Goal: Task Accomplishment & Management: Manage account settings

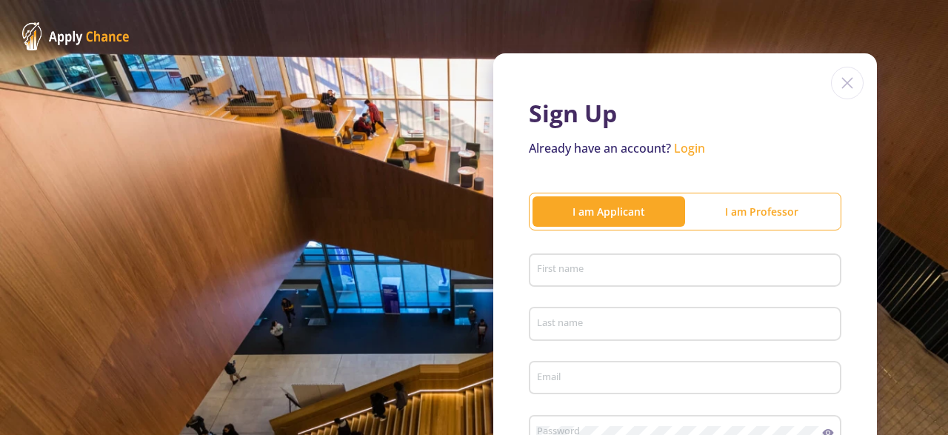
click at [626, 269] on input "First name" at bounding box center [687, 270] width 302 height 13
type input "bahare"
click at [611, 340] on div "Last name" at bounding box center [685, 320] width 298 height 38
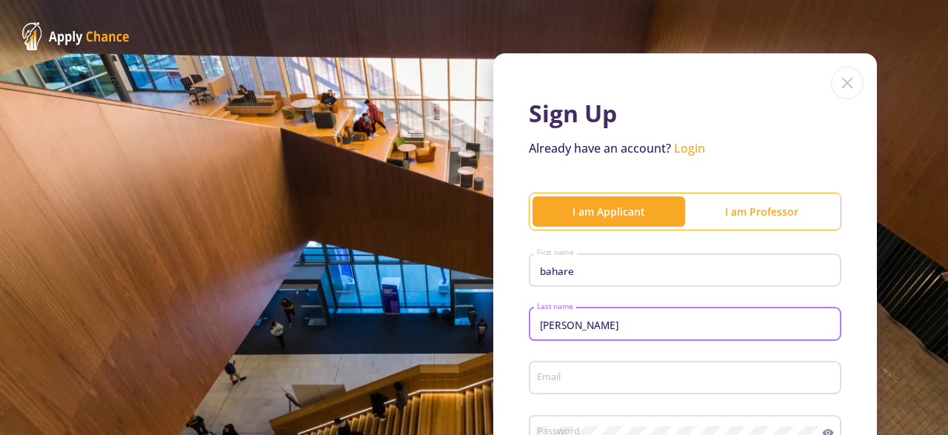
type input "[PERSON_NAME]"
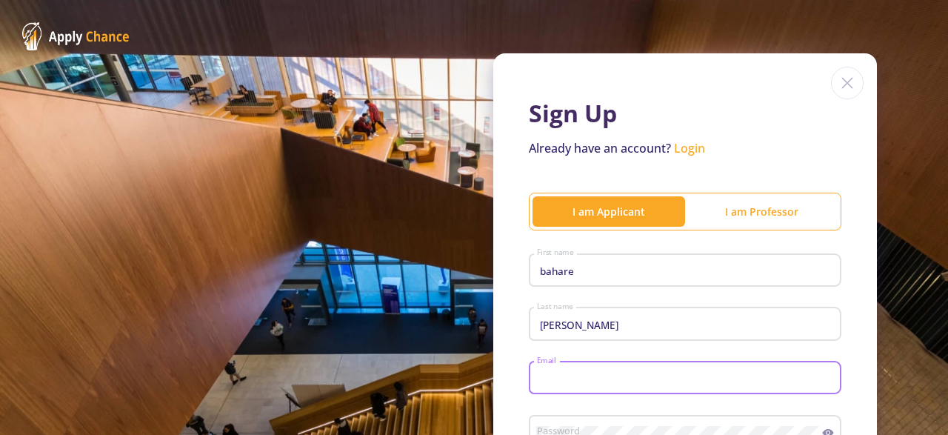
click at [707, 380] on input "Email" at bounding box center [687, 378] width 302 height 13
click at [594, 380] on input "[EMAIL_ADDRESS][DOMAIN_NAME]" at bounding box center [687, 378] width 302 height 13
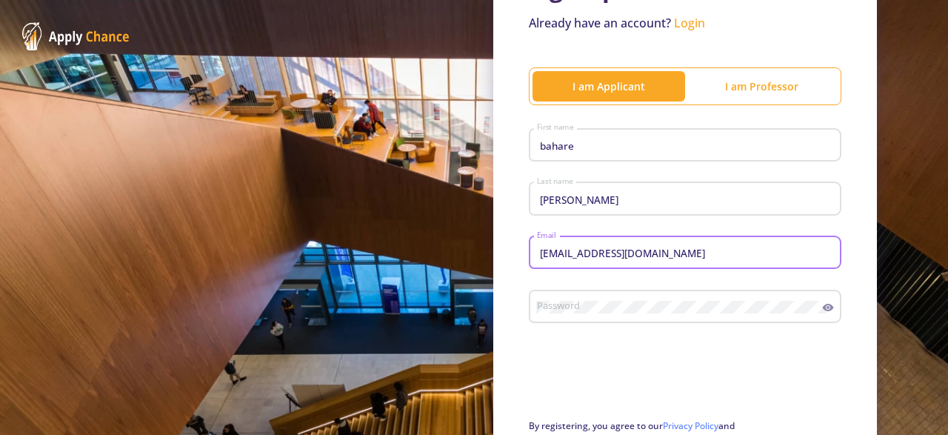
scroll to position [195, 0]
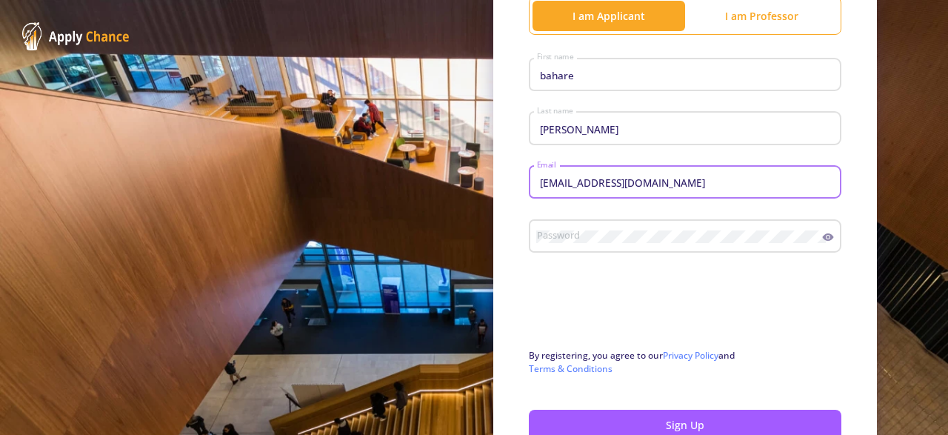
type input "[EMAIL_ADDRESS][DOMAIN_NAME]"
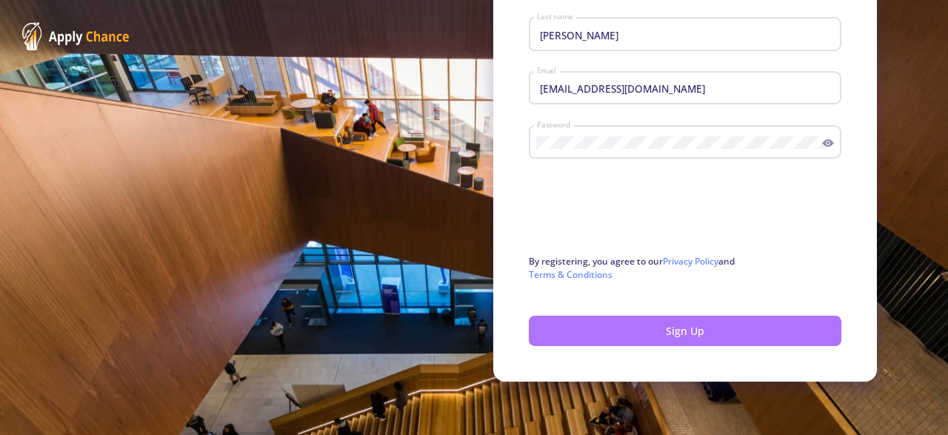
click at [722, 318] on button "Sign Up" at bounding box center [685, 330] width 312 height 30
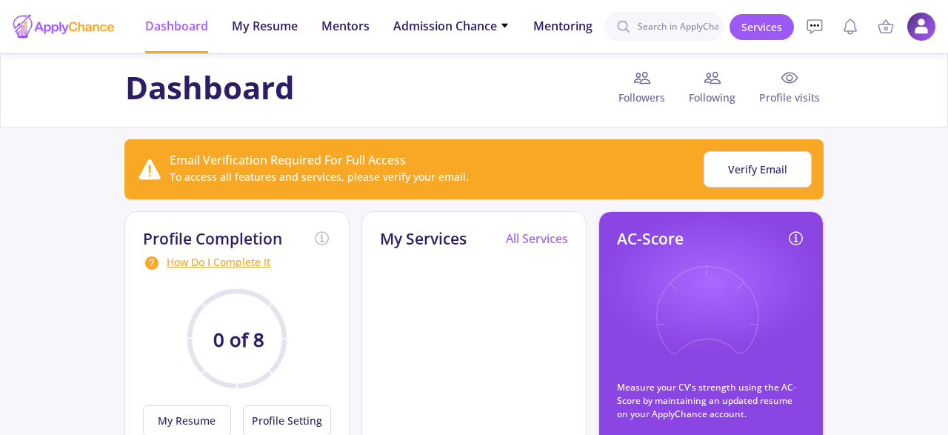
scroll to position [77, 0]
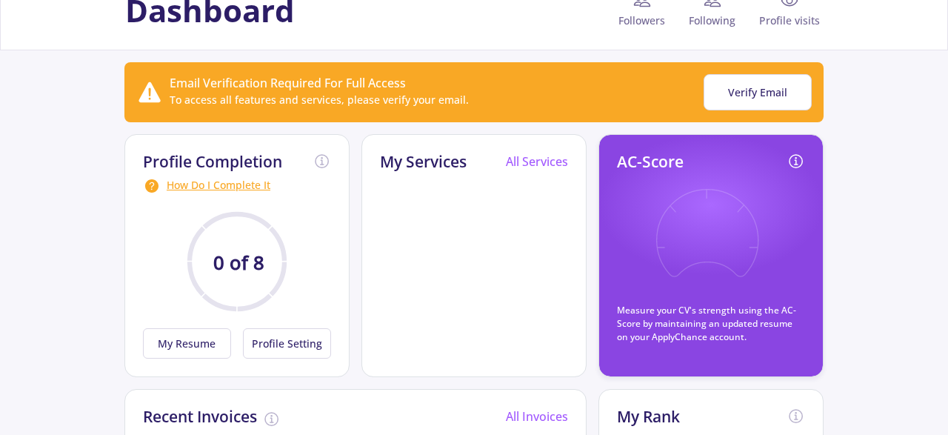
click at [735, 325] on p "Measure your CV's strength using the AC-Score by maintaining an updated resume …" at bounding box center [711, 324] width 188 height 40
click at [198, 352] on button "My Resume" at bounding box center [187, 343] width 88 height 30
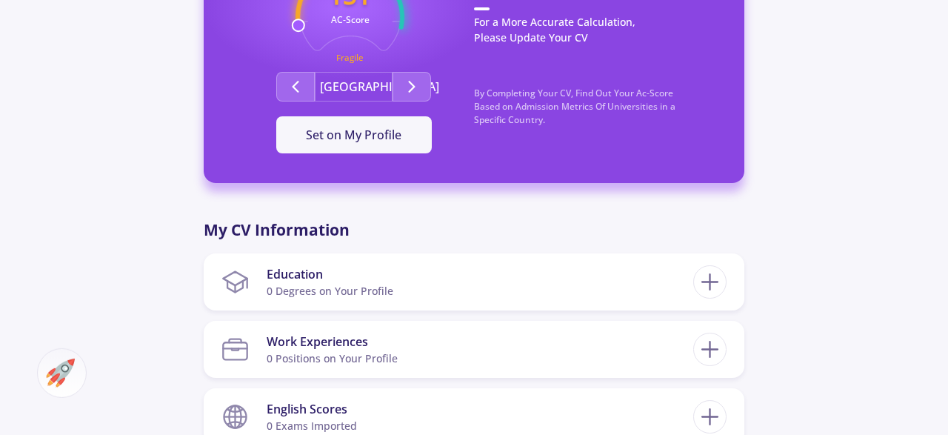
scroll to position [539, 0]
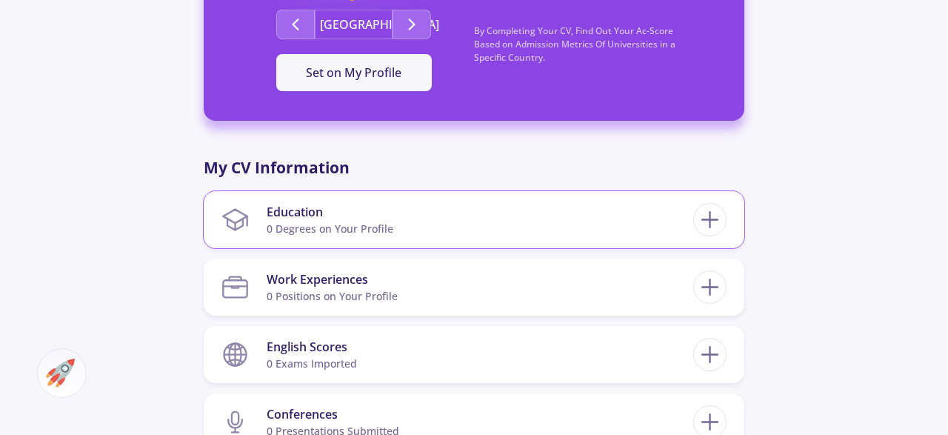
click at [478, 221] on section "Education 0 Degrees on Your Profile" at bounding box center [457, 219] width 472 height 45
click at [706, 227] on icon at bounding box center [709, 219] width 27 height 27
checkbox input "false"
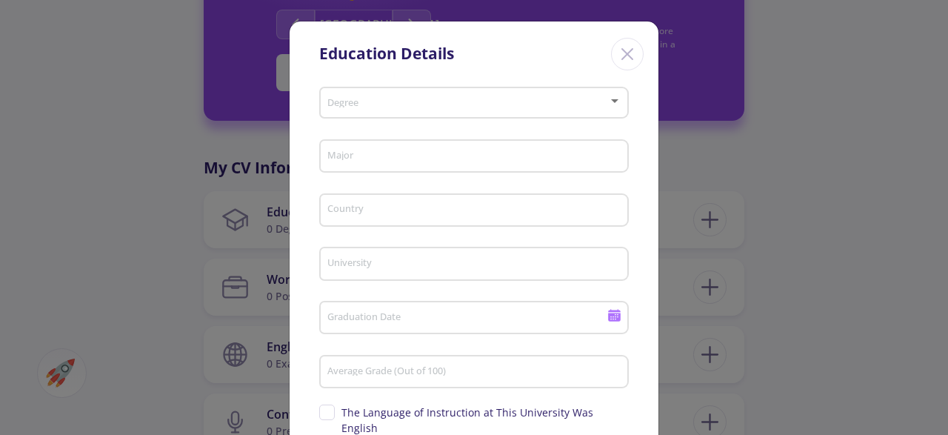
click at [472, 103] on span at bounding box center [469, 103] width 278 height 10
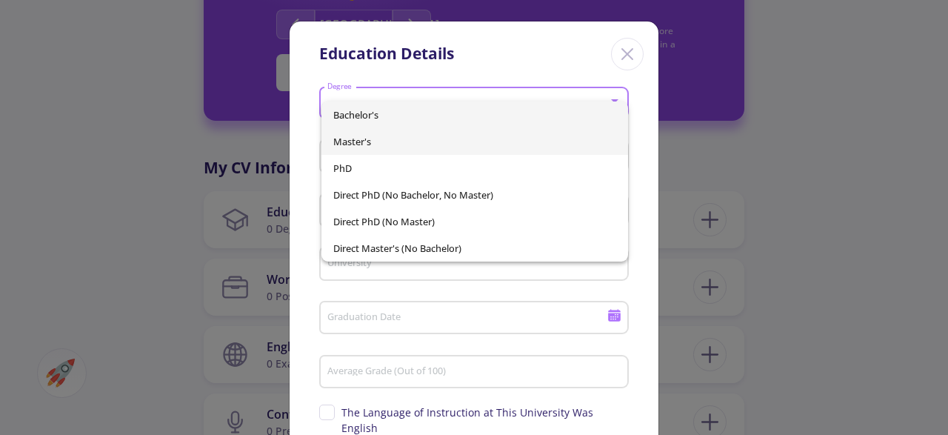
click at [454, 144] on span "Master's" at bounding box center [474, 141] width 282 height 27
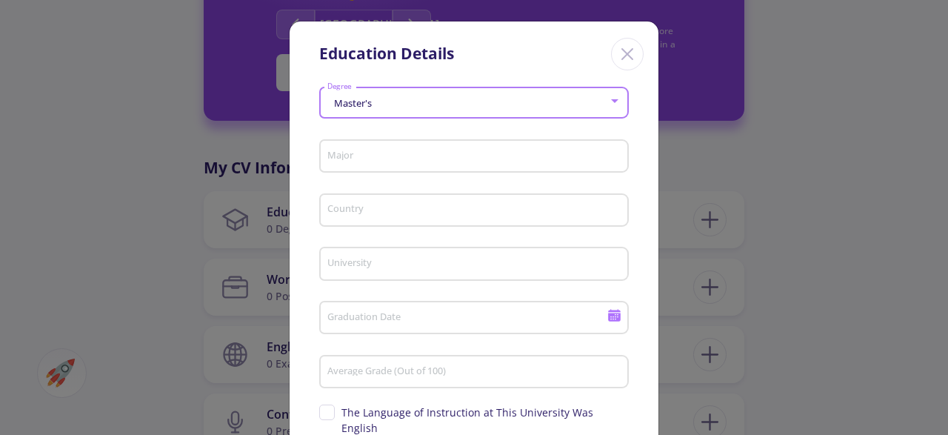
click at [449, 157] on input "Major" at bounding box center [475, 156] width 299 height 13
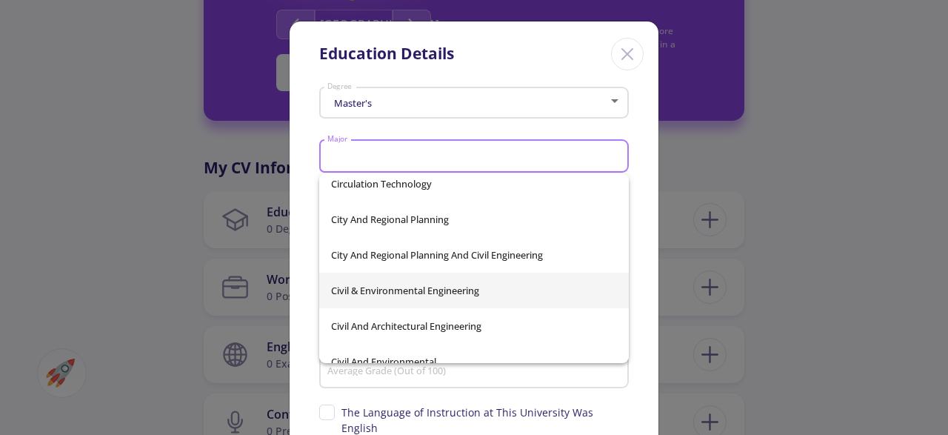
scroll to position [17146, 0]
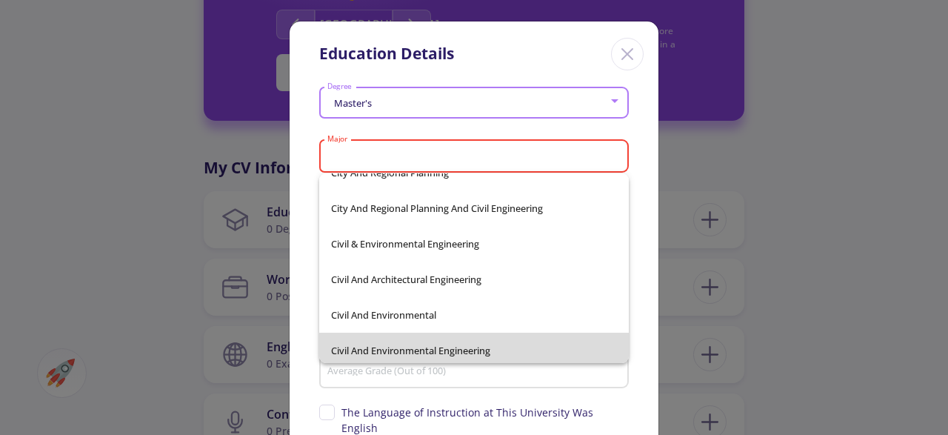
click at [426, 352] on span "Civil And Environmental Engineering" at bounding box center [474, 350] width 287 height 36
type input "Civil And Environmental Engineering"
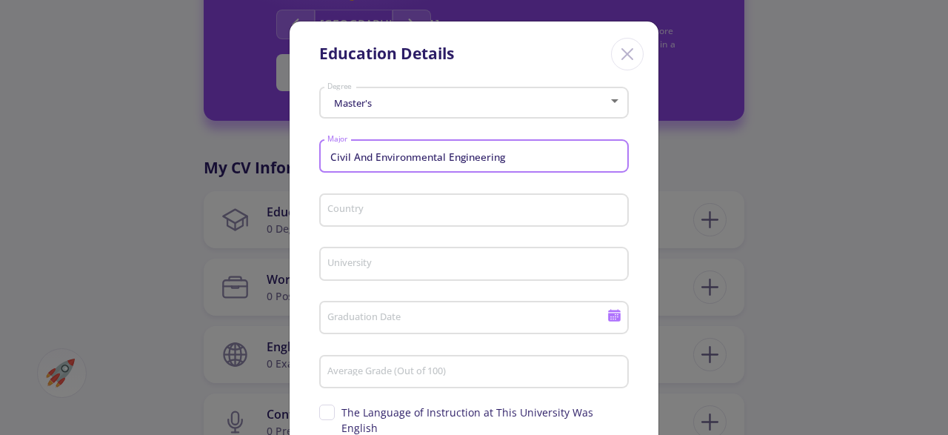
click at [509, 210] on input "Country" at bounding box center [475, 210] width 299 height 13
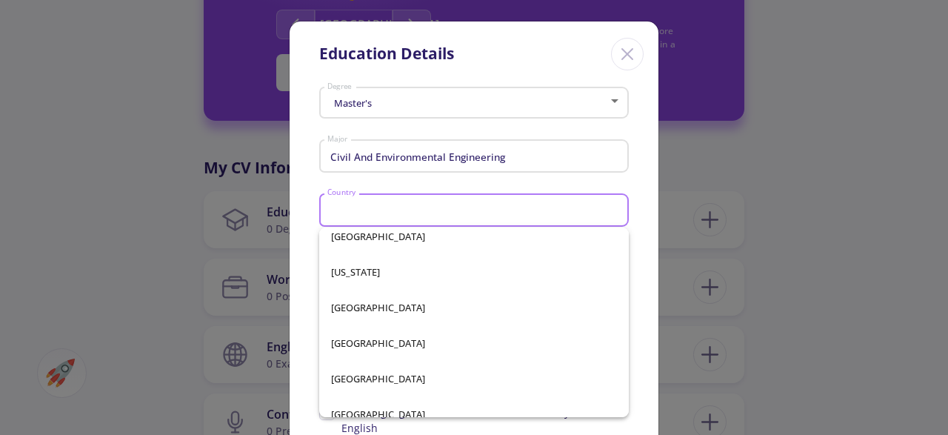
scroll to position [2932, 0]
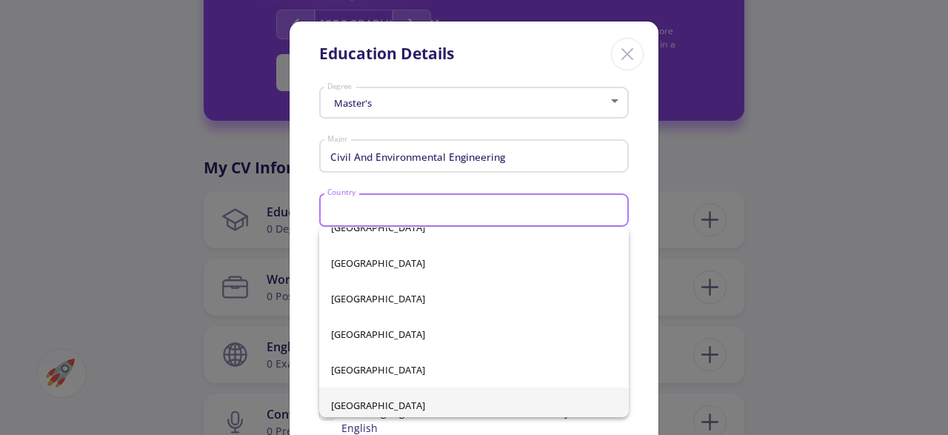
click at [369, 398] on span "[GEOGRAPHIC_DATA]" at bounding box center [474, 405] width 287 height 36
type input "[GEOGRAPHIC_DATA]"
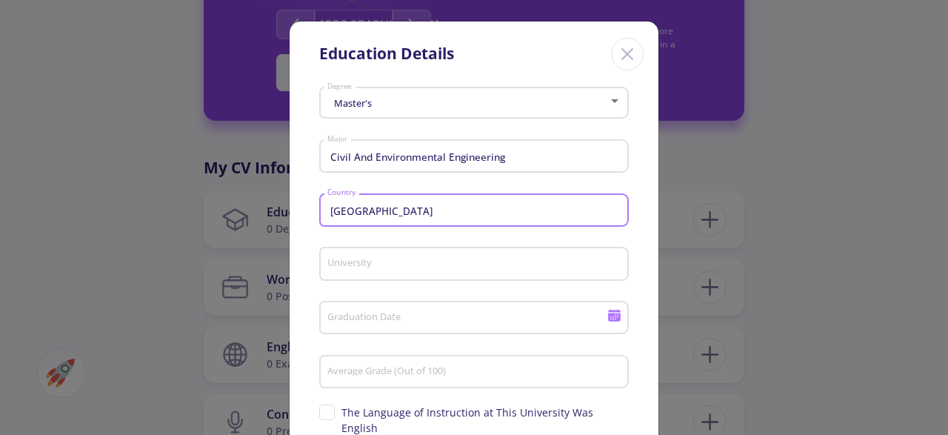
click at [431, 265] on input "University" at bounding box center [475, 264] width 299 height 13
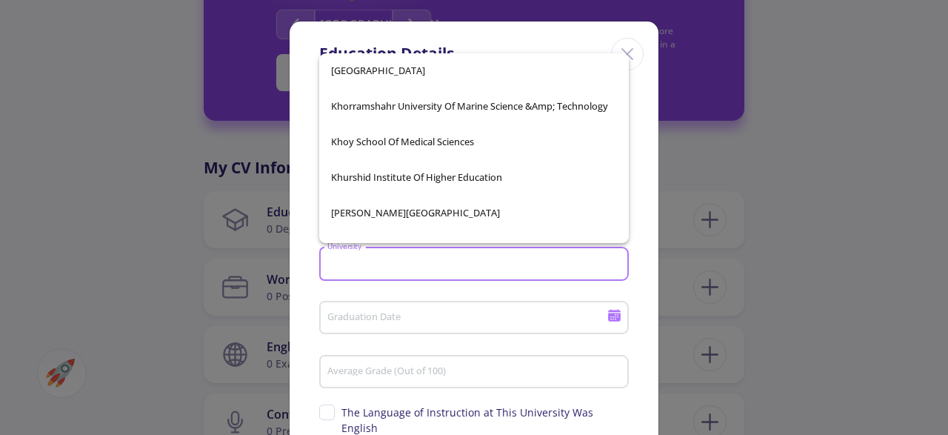
scroll to position [27812, 0]
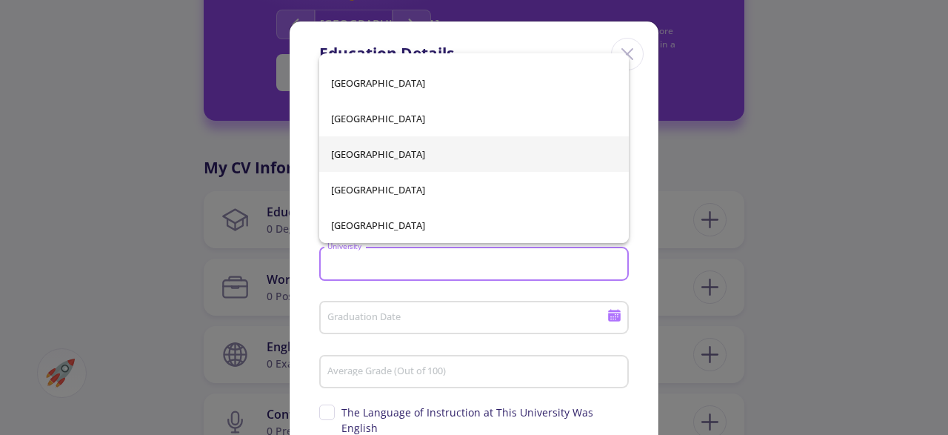
click at [482, 152] on span "[GEOGRAPHIC_DATA]" at bounding box center [474, 154] width 287 height 36
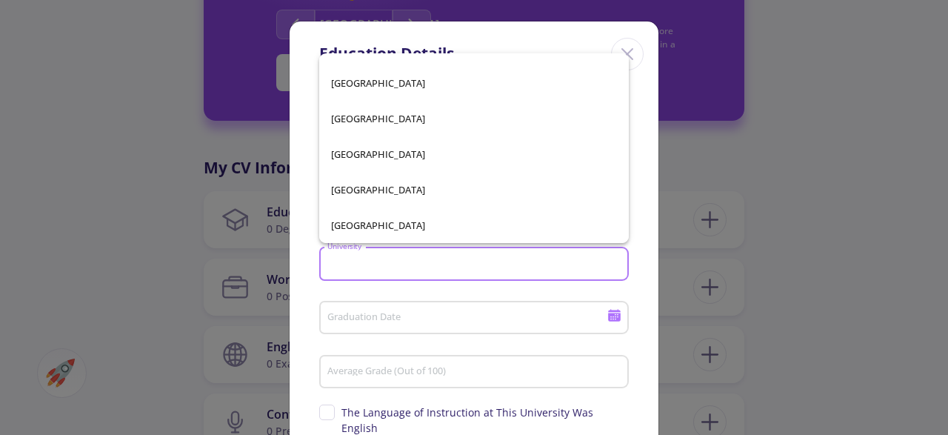
type input "[GEOGRAPHIC_DATA]"
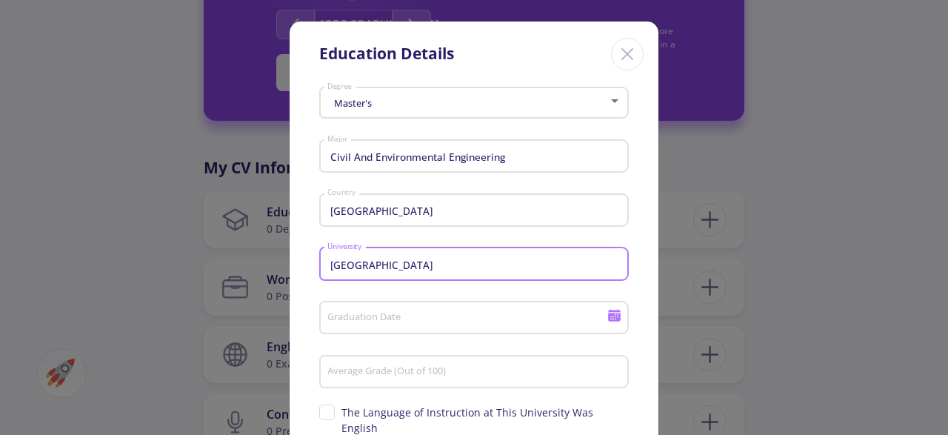
scroll to position [98, 0]
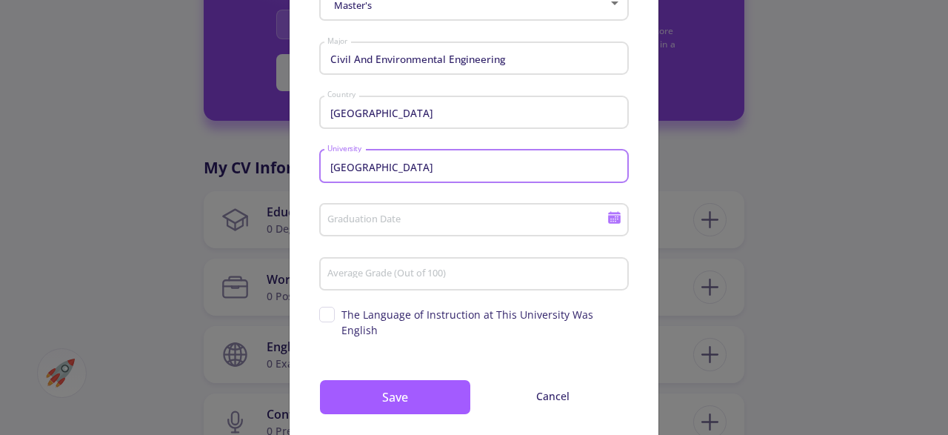
click at [453, 208] on div "Graduation Date" at bounding box center [466, 217] width 281 height 38
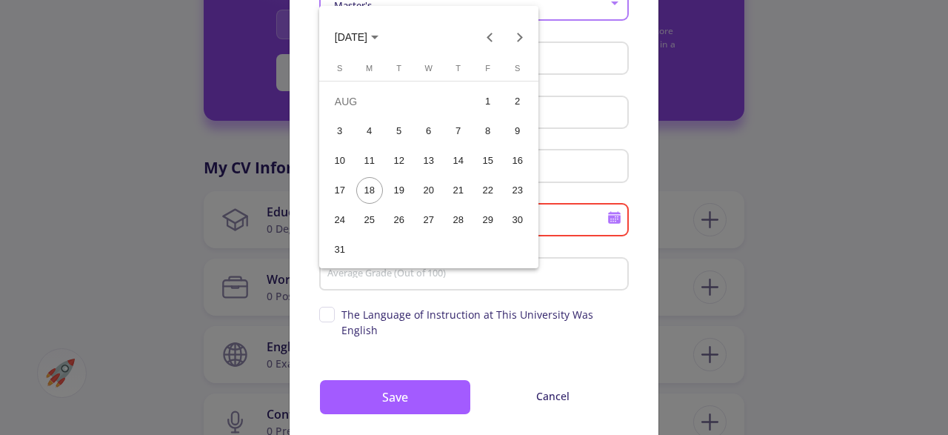
click at [485, 101] on div "1" at bounding box center [488, 101] width 27 height 27
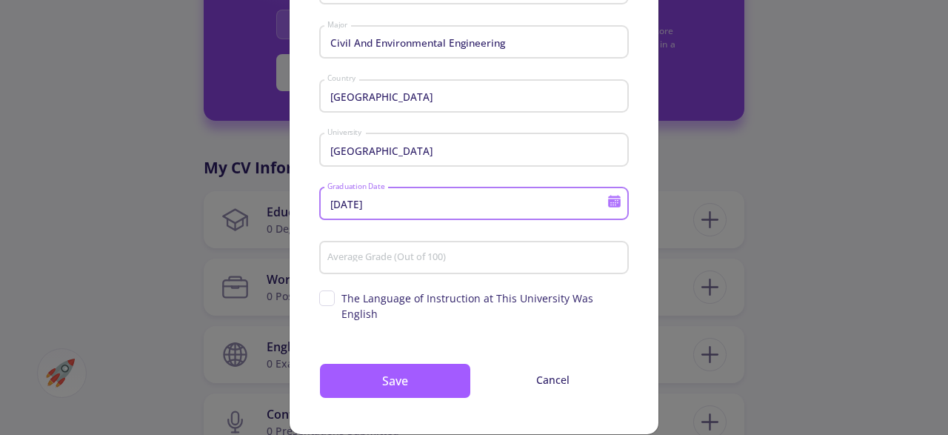
scroll to position [121, 0]
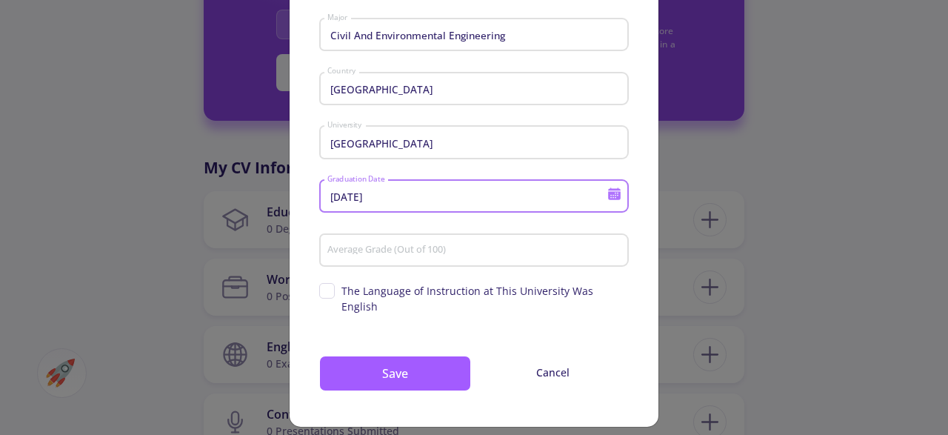
click at [610, 198] on icon at bounding box center [614, 196] width 13 height 8
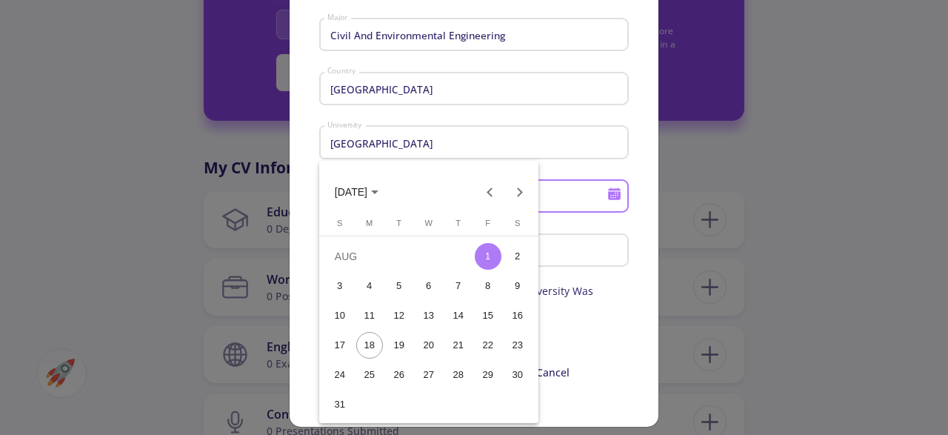
scroll to position [0, 0]
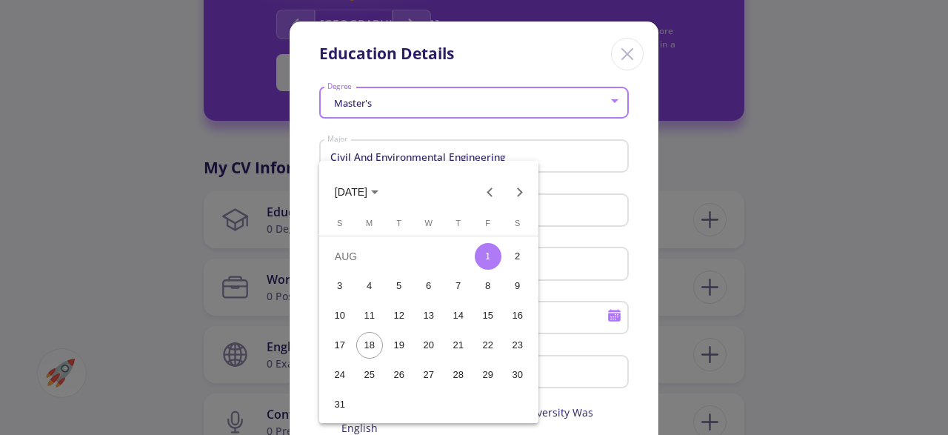
click at [367, 189] on span "[DATE]" at bounding box center [351, 193] width 33 height 12
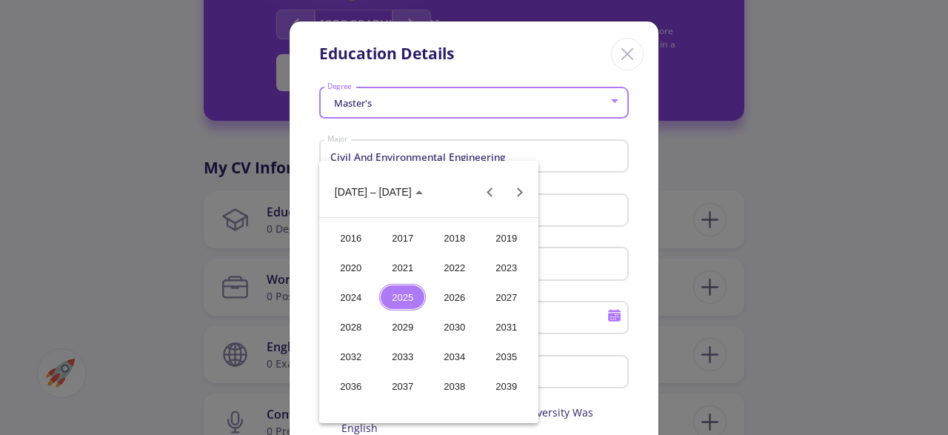
click at [401, 298] on div "2025" at bounding box center [402, 297] width 47 height 27
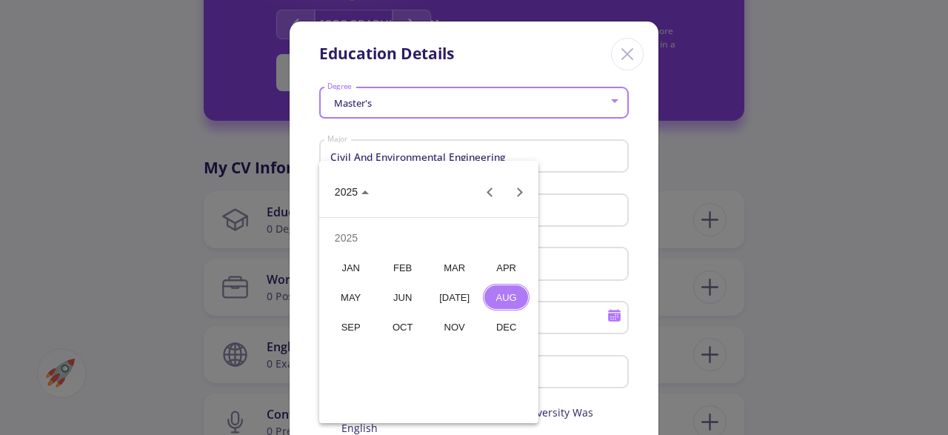
click at [381, 325] on div "OCT" at bounding box center [402, 326] width 47 height 27
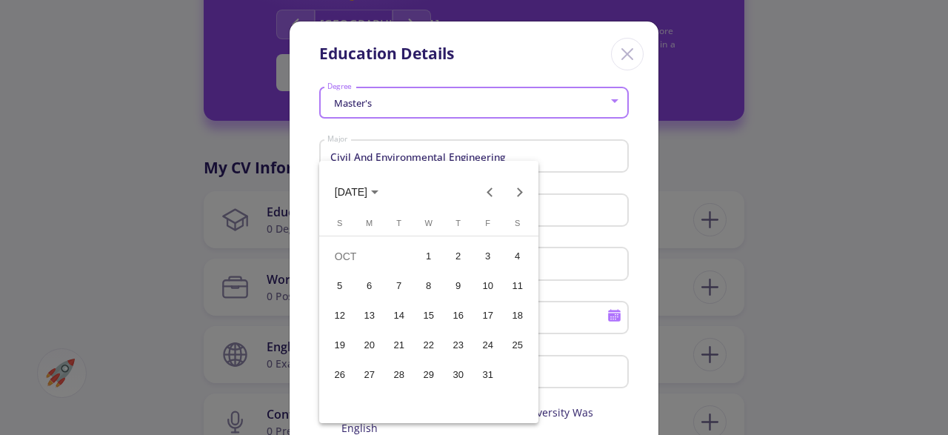
click at [437, 249] on div "1" at bounding box center [428, 256] width 27 height 27
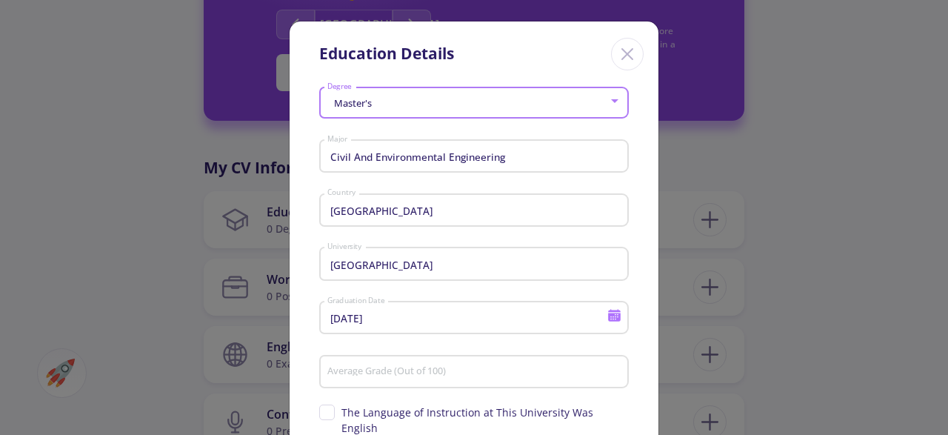
type input "[DATE]"
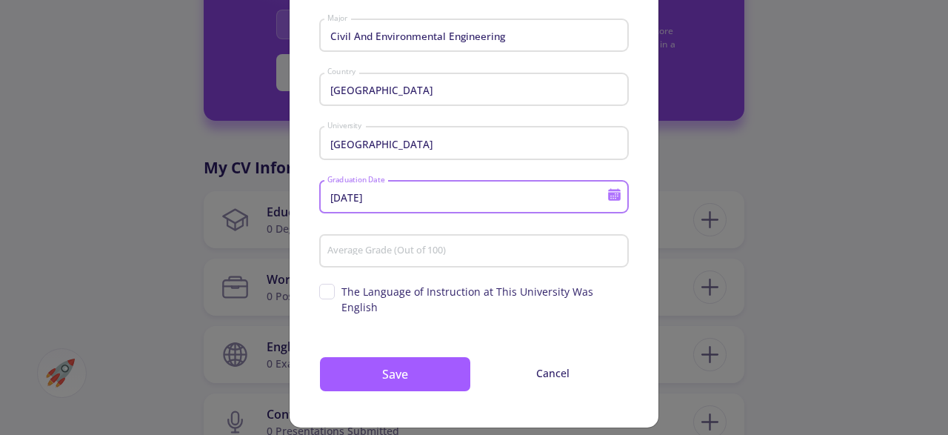
scroll to position [121, 0]
click at [470, 253] on input "Average Grade (Out of 100)" at bounding box center [475, 250] width 299 height 13
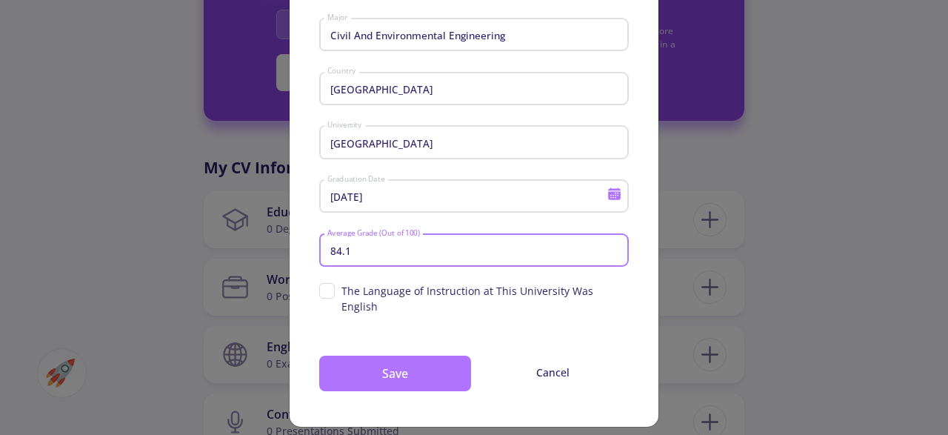
type input "84.1"
click at [424, 362] on button "Save" at bounding box center [395, 373] width 152 height 36
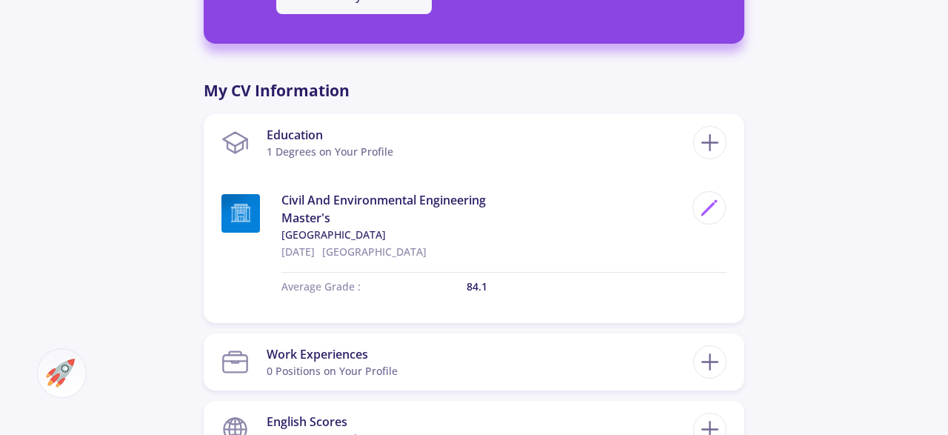
scroll to position [770, 0]
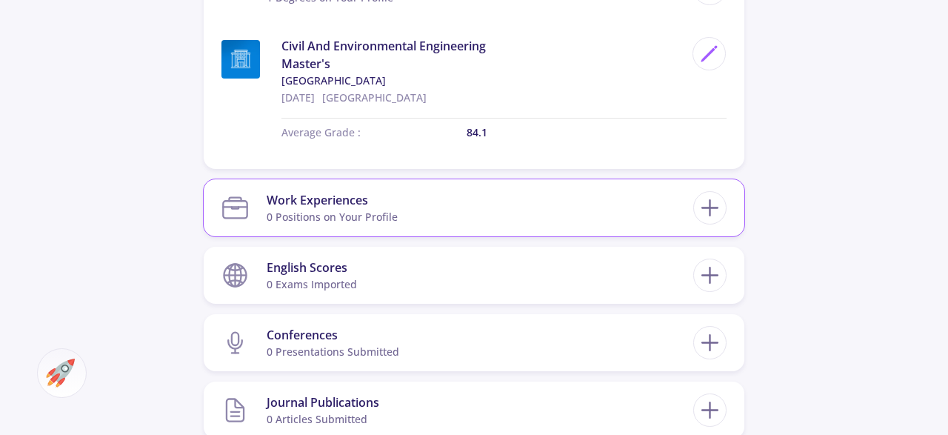
click at [491, 211] on section "Work Experiences 0 Positions on Your Profile" at bounding box center [457, 207] width 472 height 45
click at [719, 201] on icon at bounding box center [709, 207] width 27 height 27
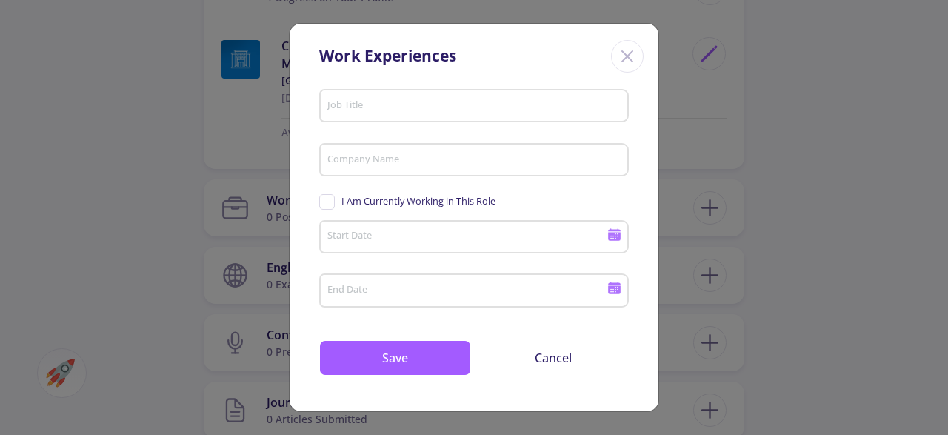
click at [481, 106] on input "Job Title" at bounding box center [475, 106] width 299 height 13
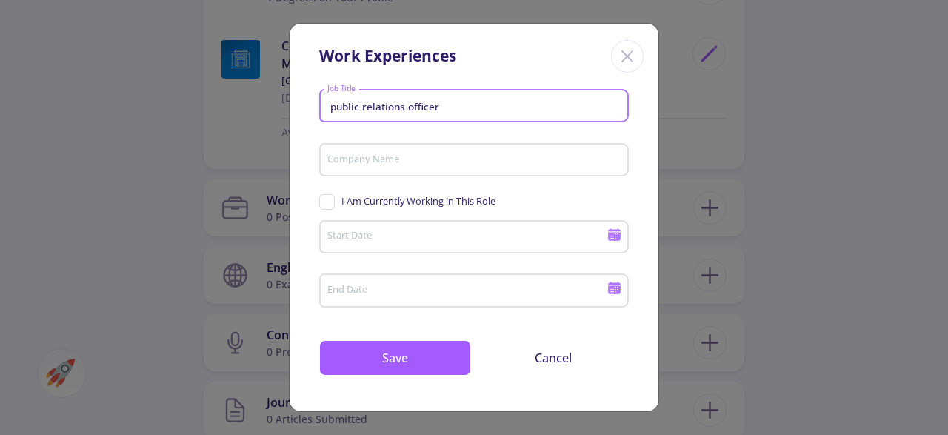
type input "public relations officer"
click at [405, 152] on div "Company Name" at bounding box center [473, 157] width 295 height 38
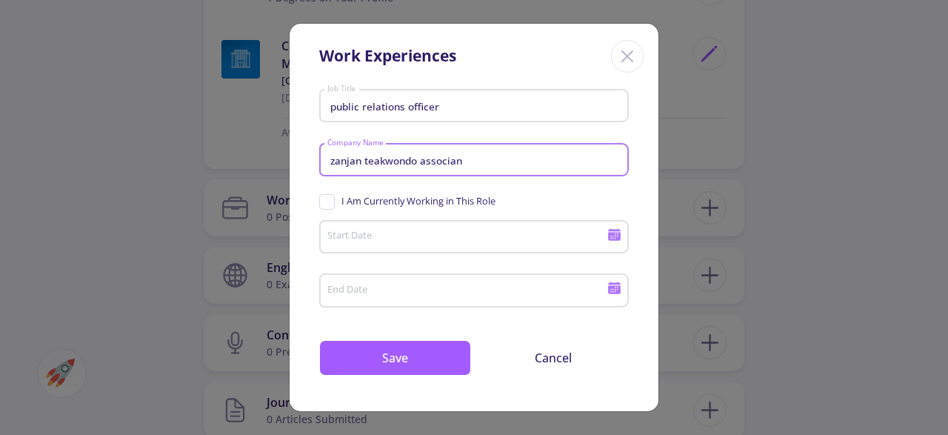
type input "zanjan teakwondo associan"
click at [615, 229] on icon at bounding box center [614, 234] width 14 height 14
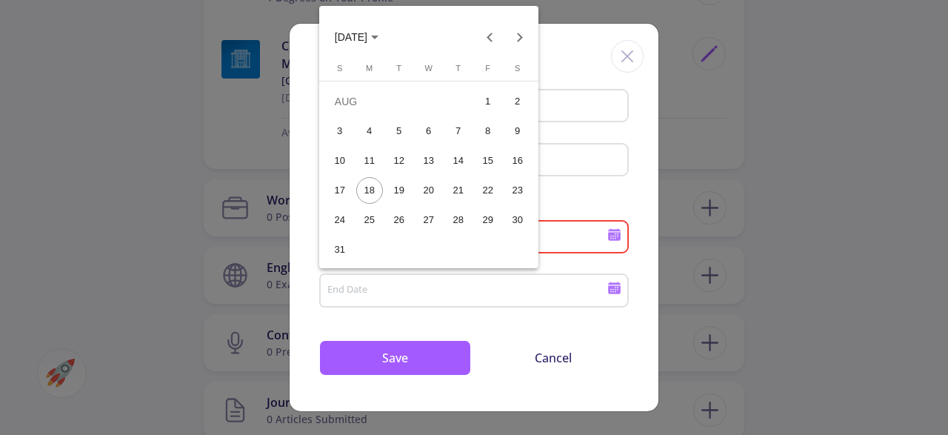
click at [355, 41] on span "[DATE]" at bounding box center [351, 38] width 33 height 12
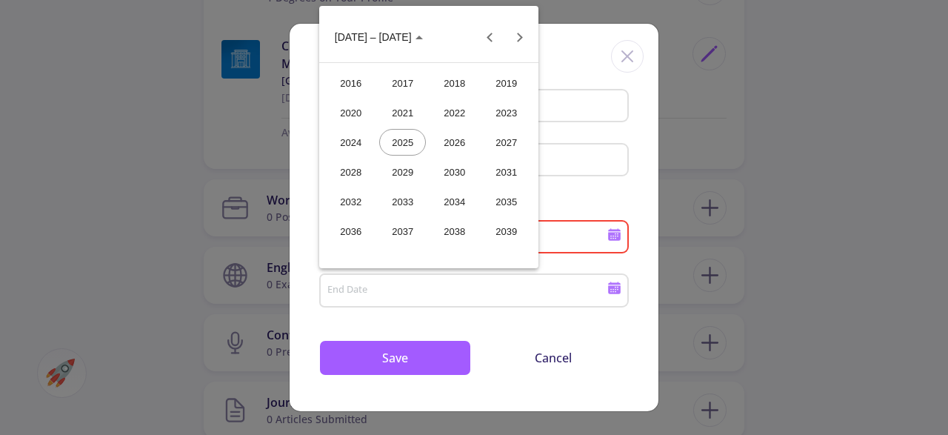
click at [406, 83] on div "2017" at bounding box center [402, 83] width 47 height 27
click at [449, 111] on div "MAR" at bounding box center [454, 112] width 47 height 27
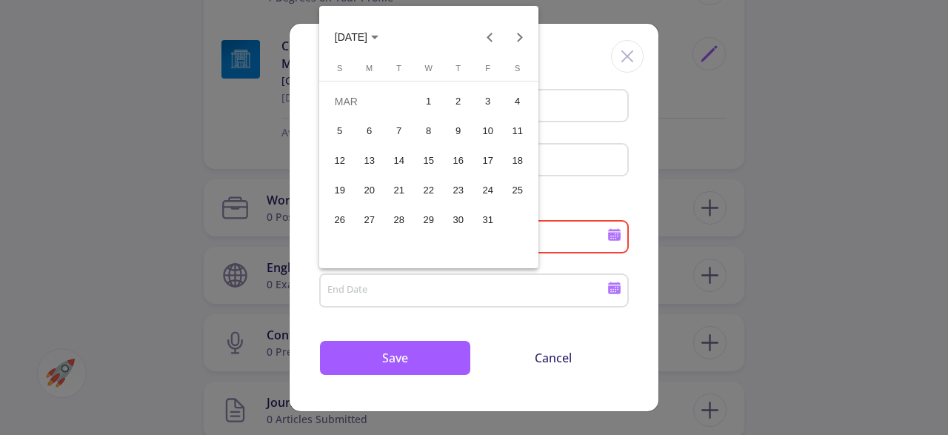
click at [720, 199] on div at bounding box center [474, 217] width 948 height 435
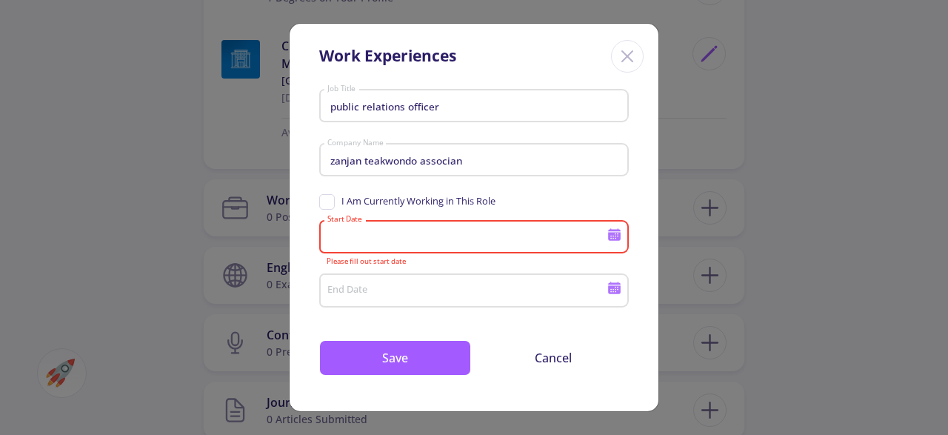
click at [607, 225] on div "Start Date" at bounding box center [466, 234] width 281 height 38
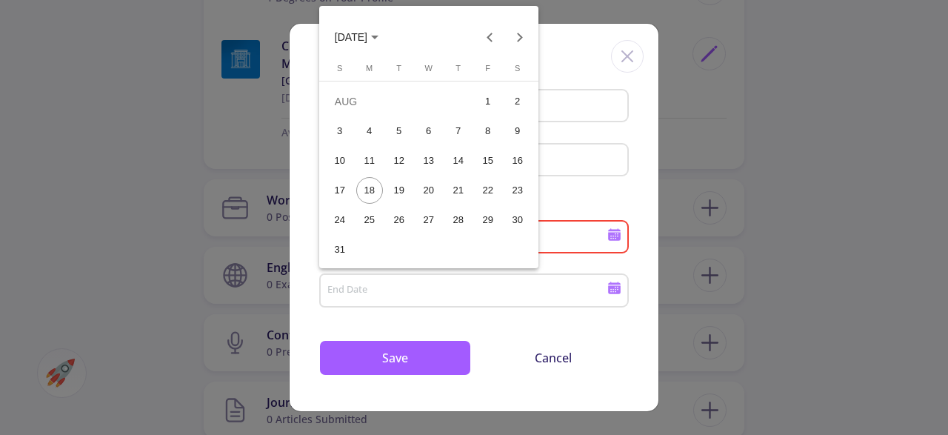
click at [611, 233] on div at bounding box center [474, 217] width 948 height 435
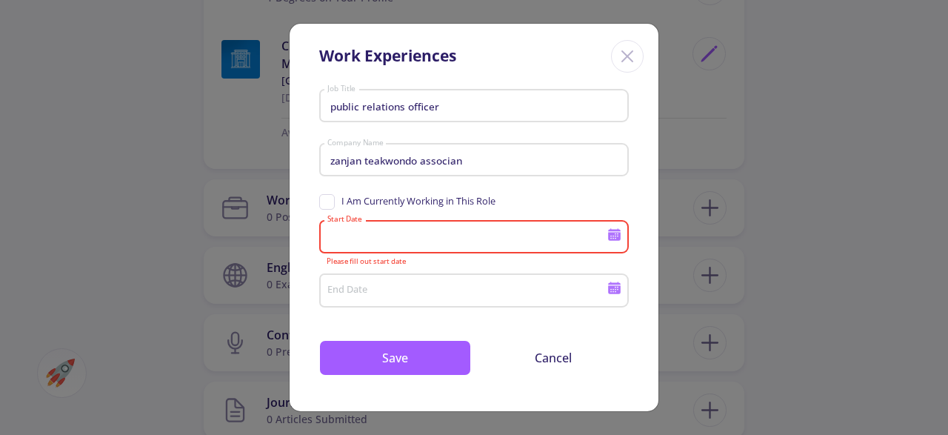
click at [611, 233] on icon at bounding box center [614, 236] width 13 height 8
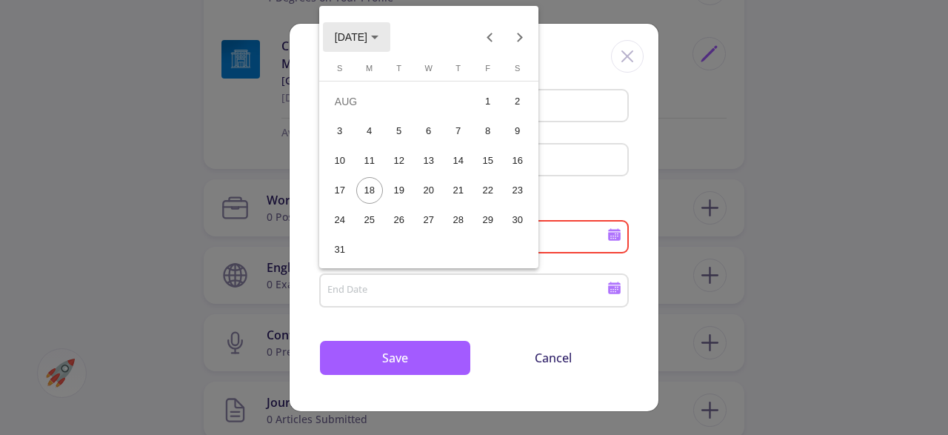
click at [372, 31] on span "[DATE]" at bounding box center [357, 36] width 44 height 12
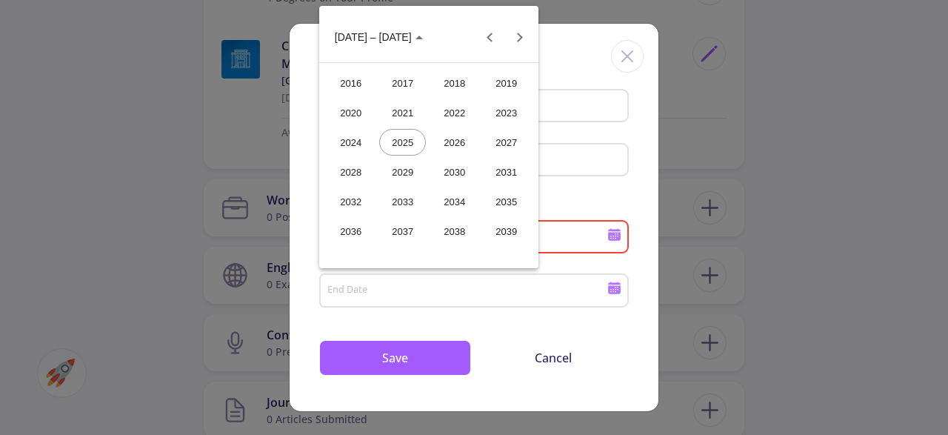
click at [406, 75] on div "2017" at bounding box center [402, 83] width 47 height 27
click at [445, 113] on div "MAR" at bounding box center [454, 112] width 47 height 27
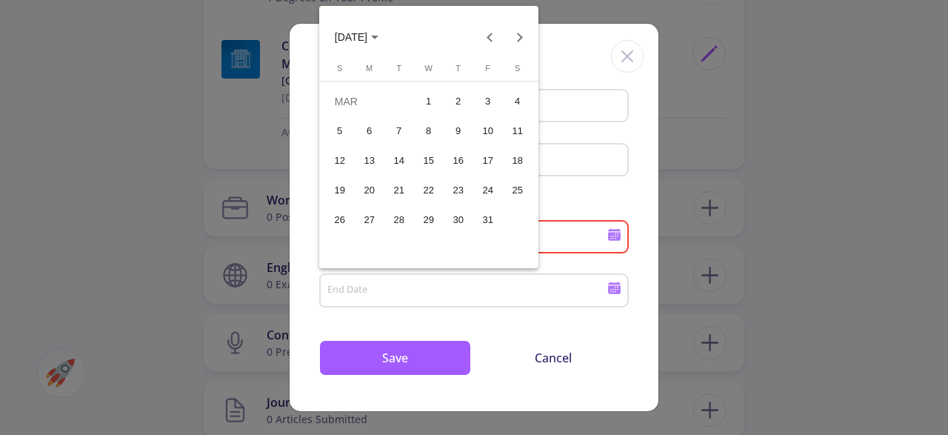
click at [368, 167] on div "13" at bounding box center [369, 160] width 27 height 27
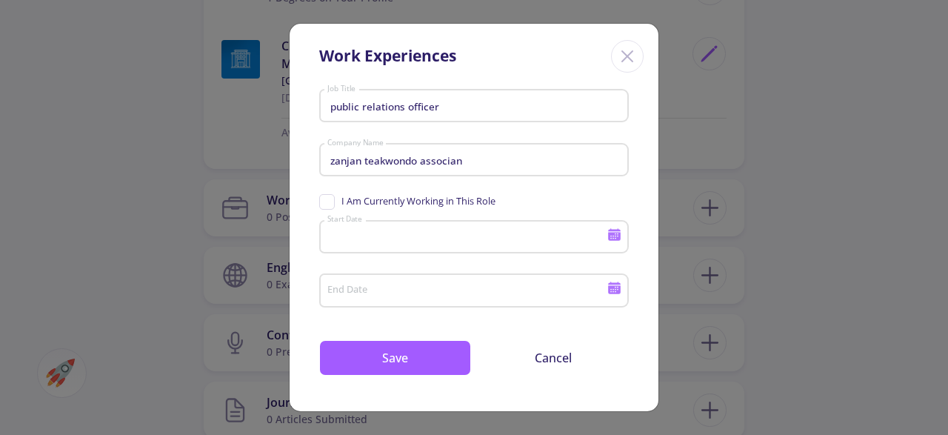
type input "[DATE]"
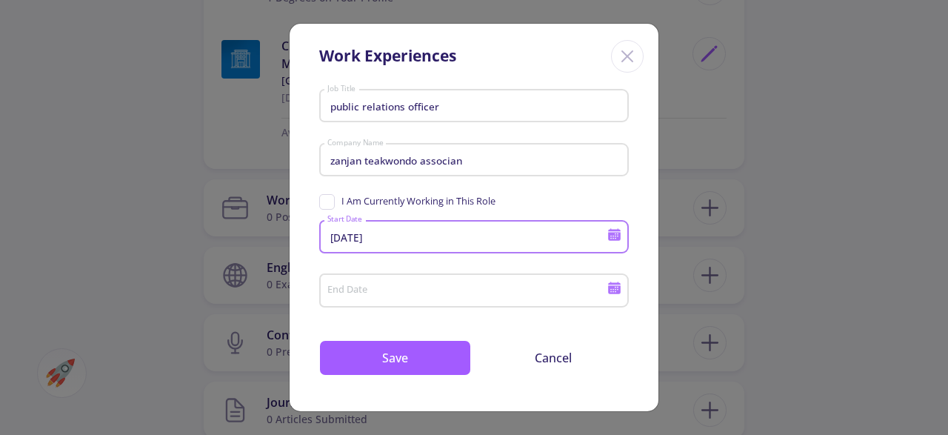
click at [439, 298] on div "End Date" at bounding box center [466, 287] width 281 height 38
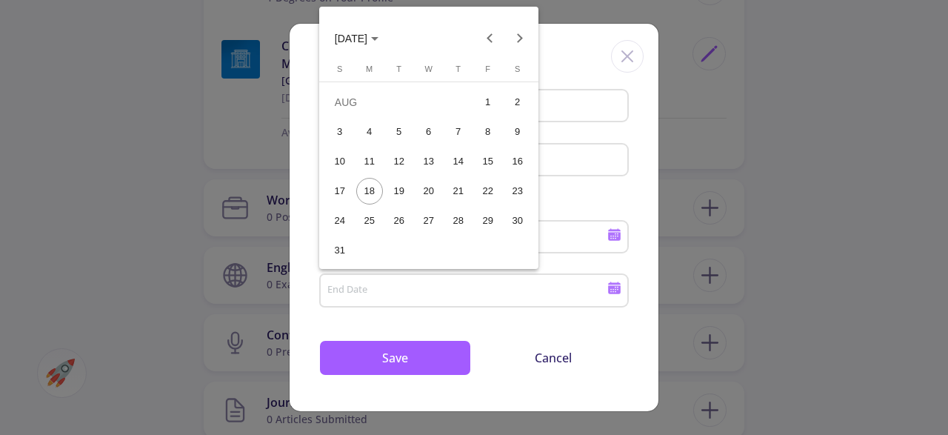
click at [367, 41] on span "[DATE]" at bounding box center [351, 39] width 33 height 12
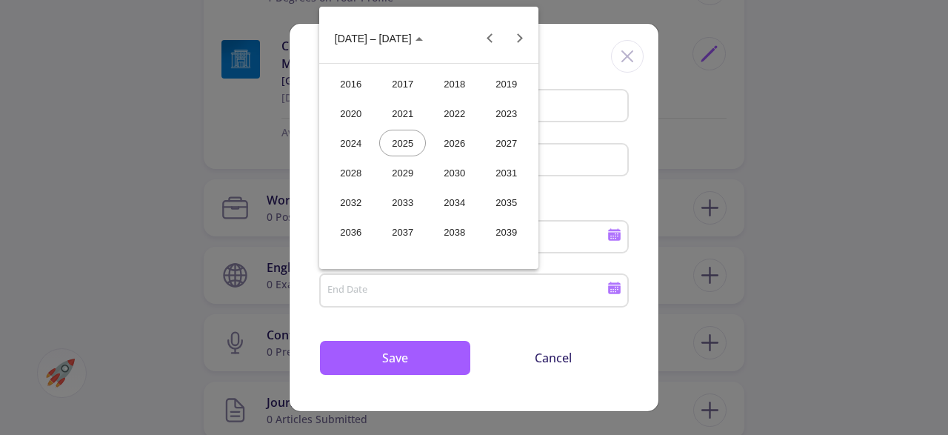
click at [361, 146] on div "2024" at bounding box center [350, 143] width 47 height 27
click at [467, 108] on div "MAR" at bounding box center [454, 113] width 47 height 27
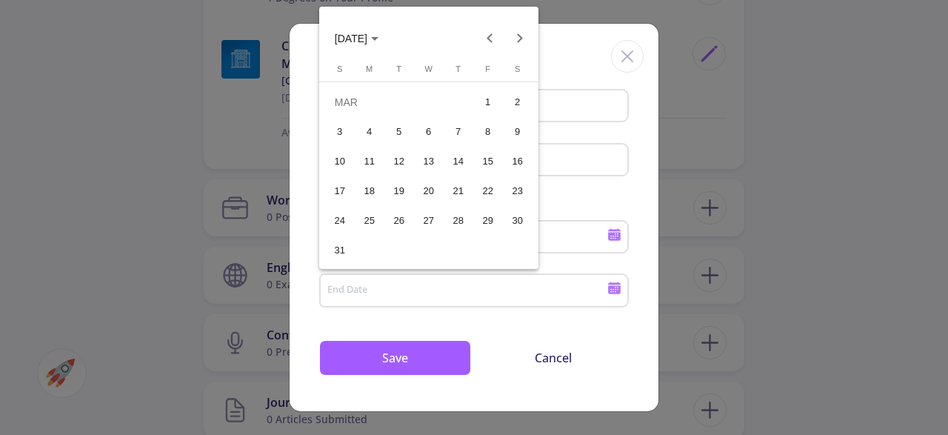
click at [382, 133] on div "4" at bounding box center [369, 131] width 27 height 27
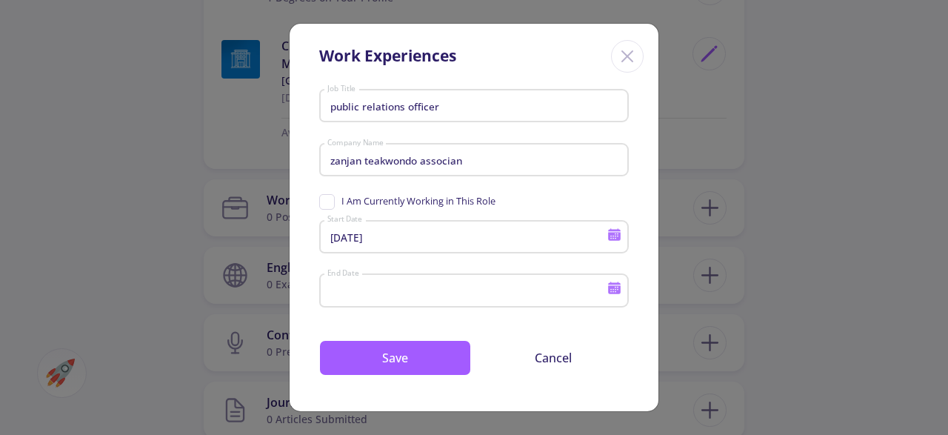
type input "[DATE]"
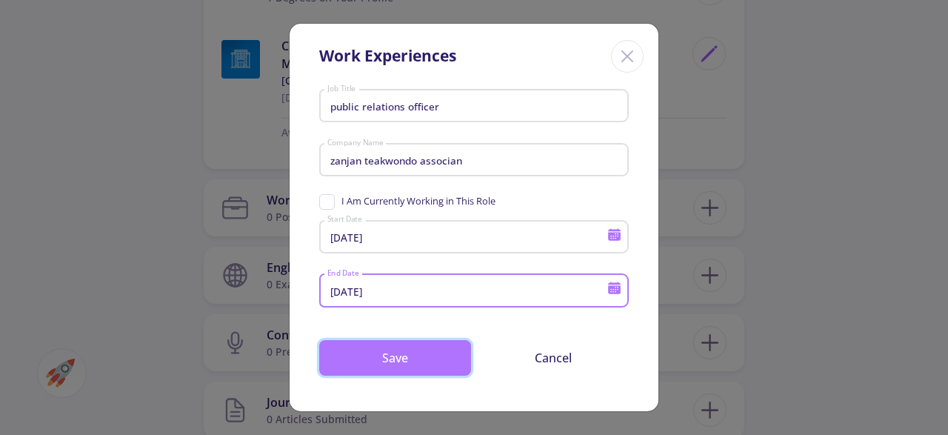
click at [434, 358] on button "Save" at bounding box center [395, 358] width 152 height 36
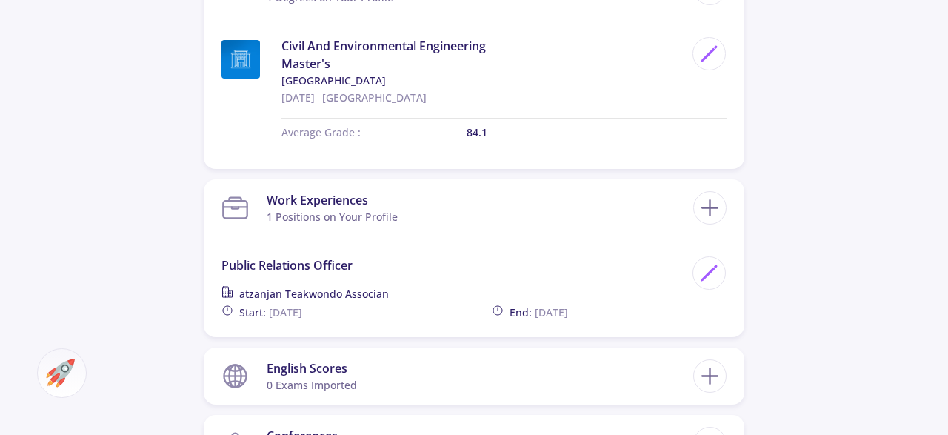
scroll to position [924, 0]
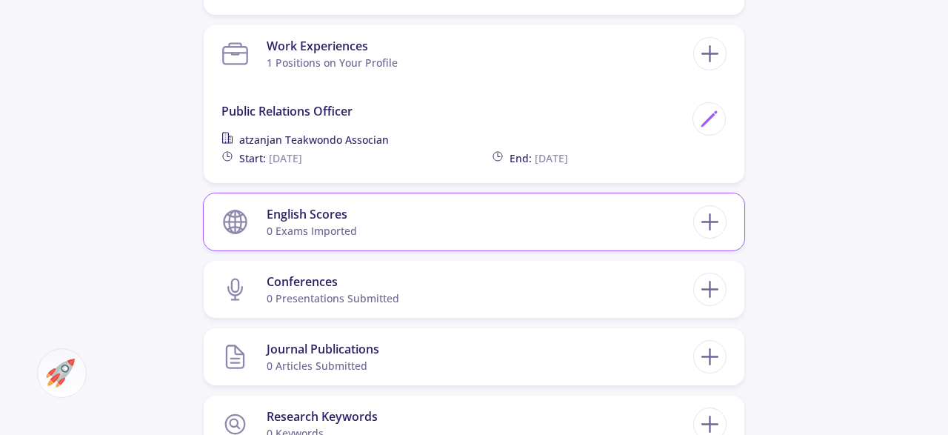
click at [619, 208] on section "English Scores 0 exams imported" at bounding box center [457, 221] width 472 height 45
click at [708, 215] on icon at bounding box center [709, 221] width 27 height 27
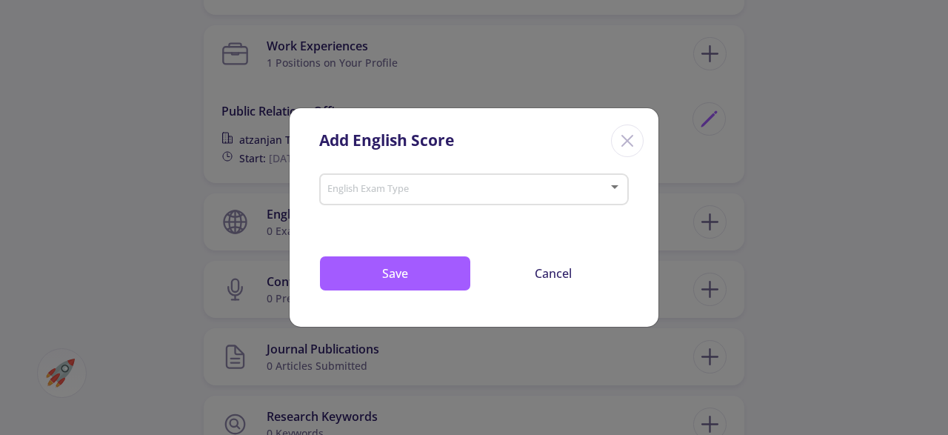
click at [459, 190] on span at bounding box center [469, 189] width 278 height 10
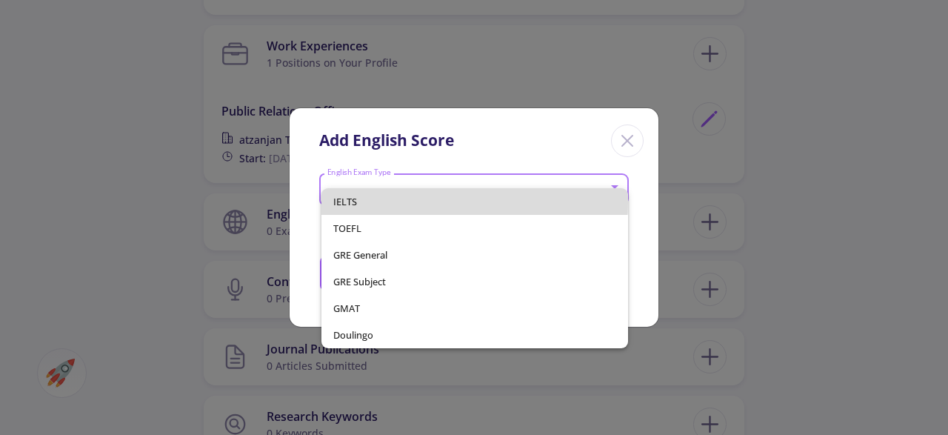
click at [425, 202] on span "IELTS" at bounding box center [474, 201] width 282 height 27
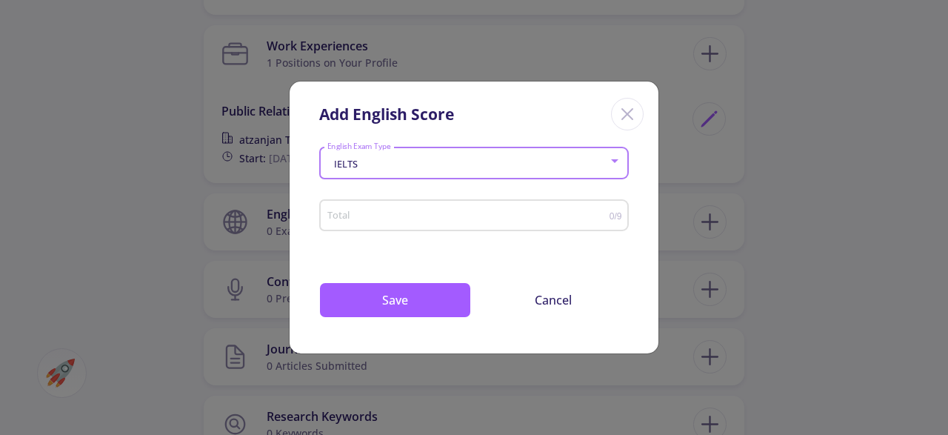
click at [468, 208] on div "Total" at bounding box center [467, 212] width 283 height 37
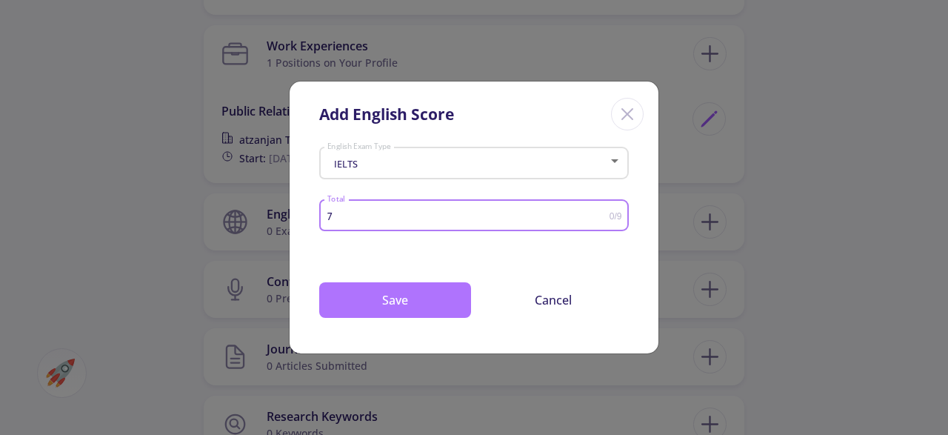
type input "7"
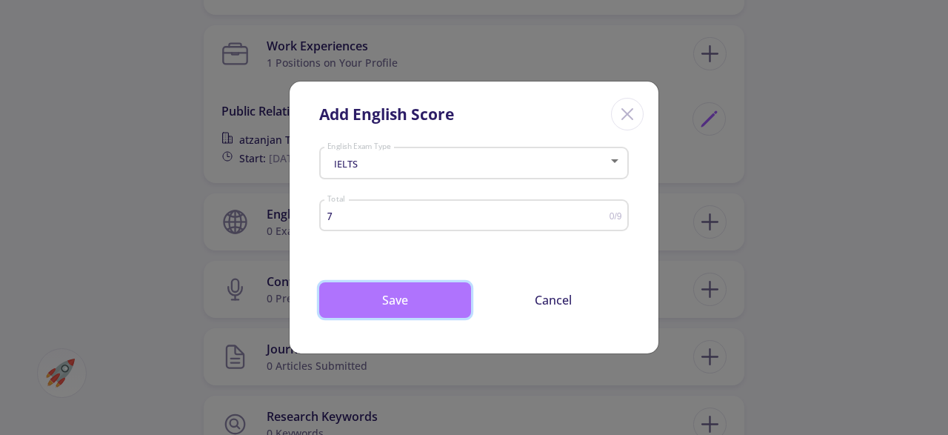
click at [436, 307] on button "Save" at bounding box center [395, 300] width 152 height 36
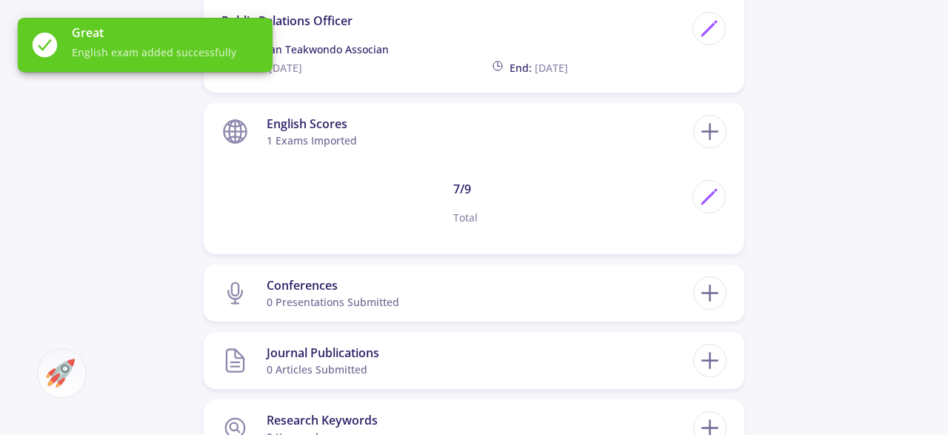
scroll to position [1155, 0]
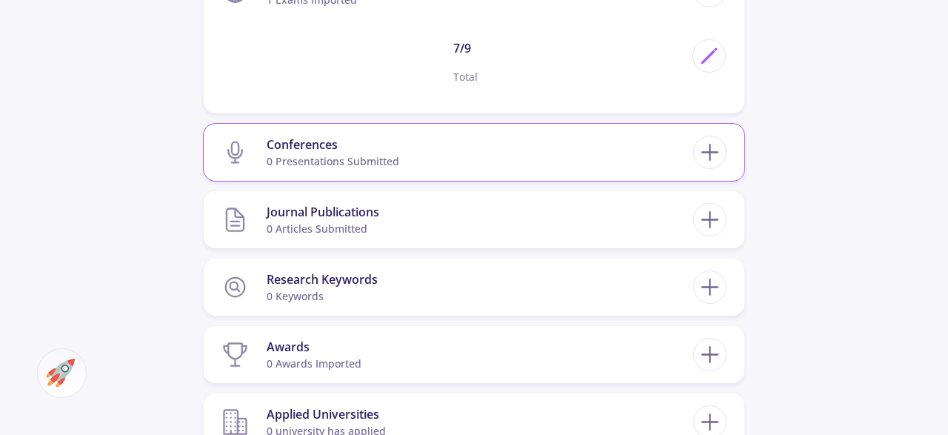
click at [637, 161] on section "Conferences 0 presentations submitted" at bounding box center [457, 152] width 472 height 45
click at [716, 153] on line at bounding box center [710, 153] width 16 height 0
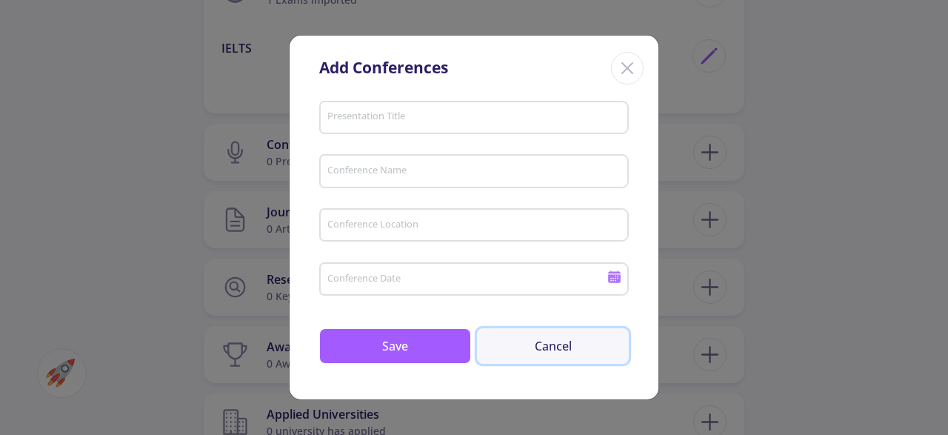
click at [566, 346] on button "Cancel" at bounding box center [553, 346] width 152 height 36
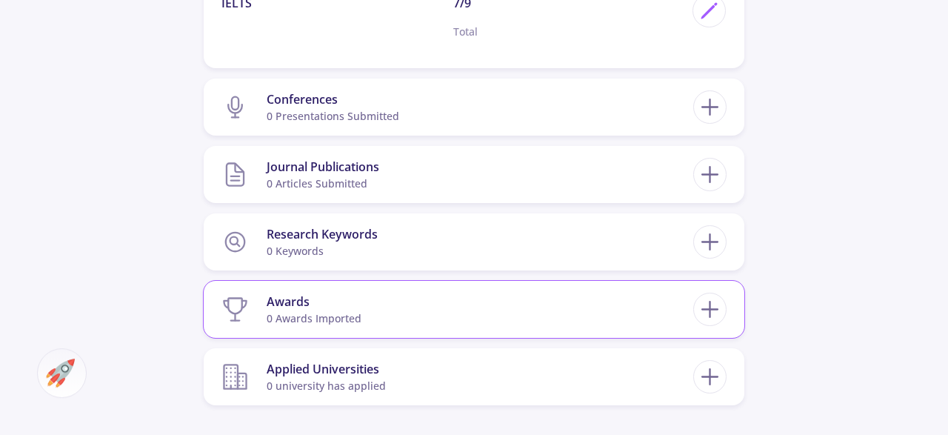
scroll to position [1232, 0]
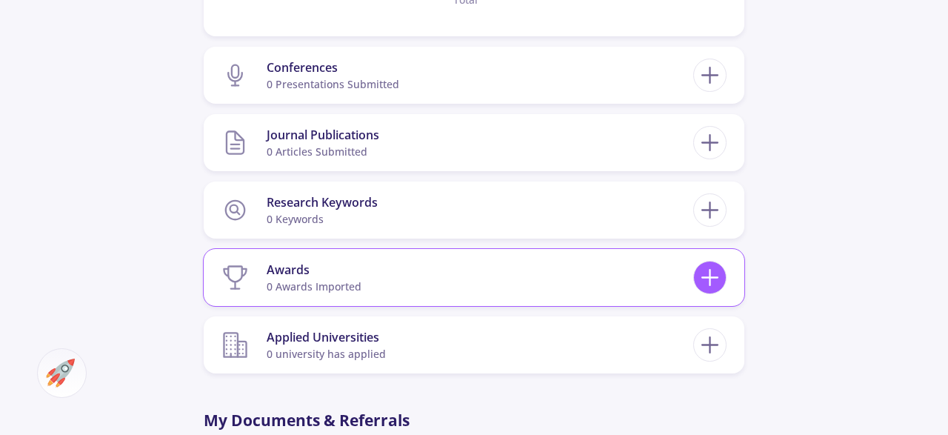
click at [700, 276] on icon at bounding box center [709, 277] width 27 height 27
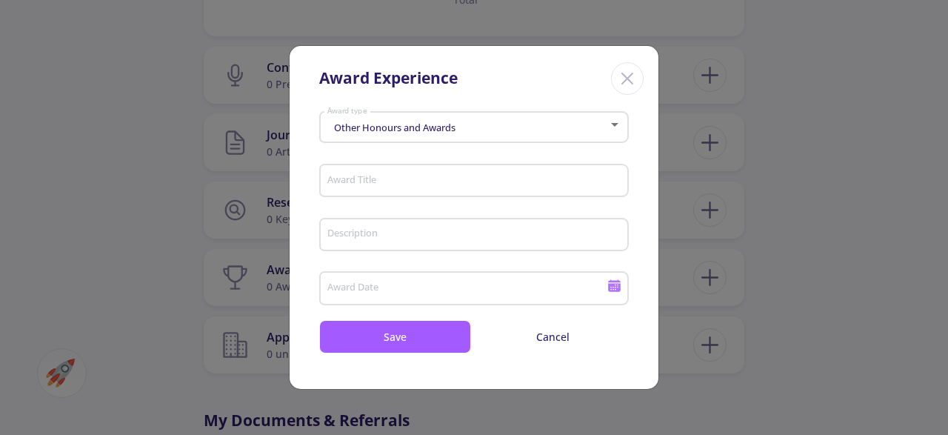
click at [469, 122] on div "Other Honours and Awards Award type" at bounding box center [473, 124] width 295 height 37
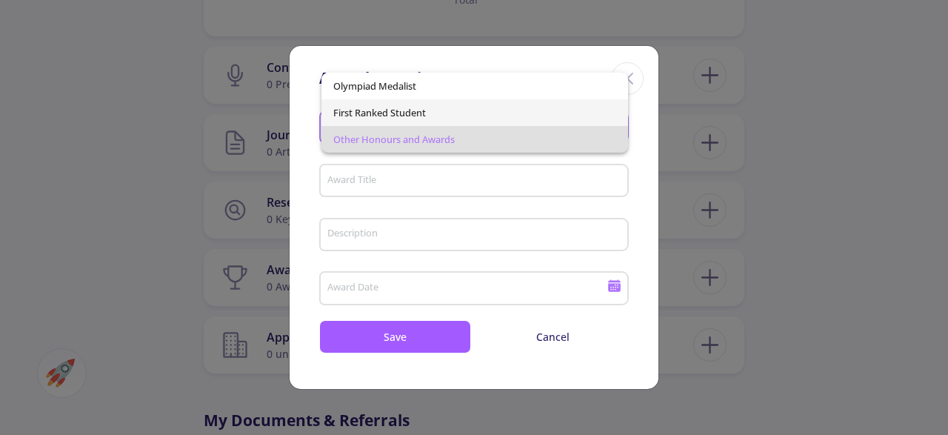
click at [469, 109] on span "First Ranked Student" at bounding box center [474, 112] width 282 height 27
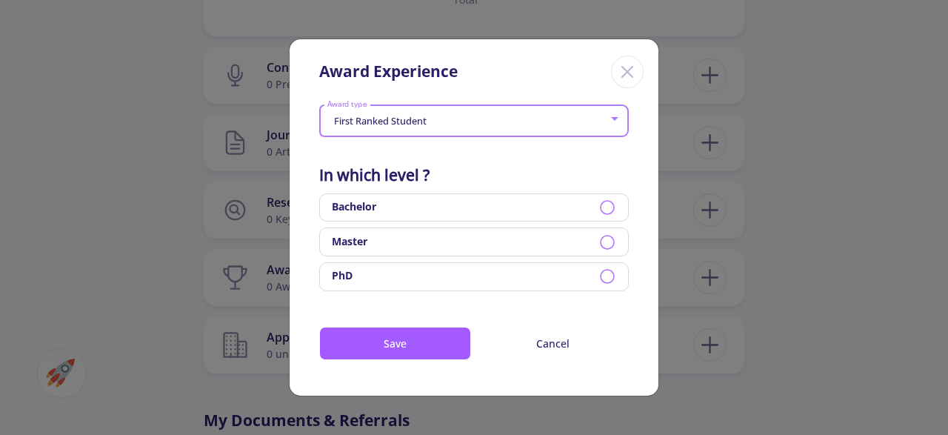
click at [434, 242] on div "Master" at bounding box center [473, 241] width 309 height 29
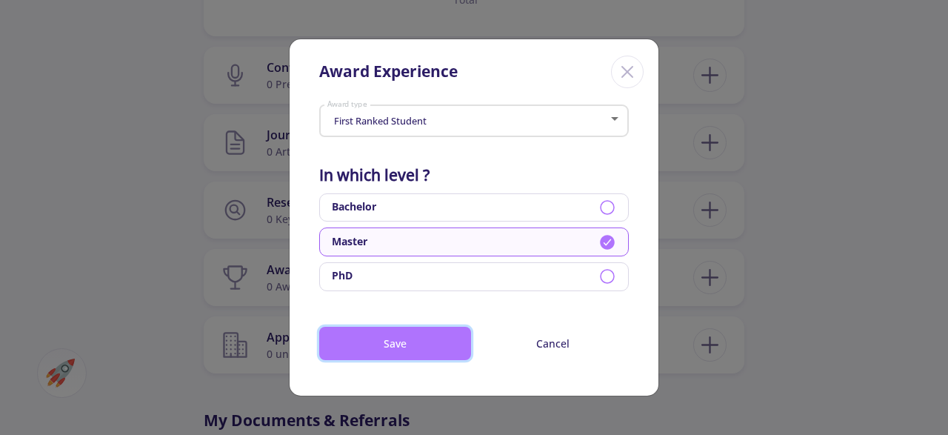
click at [403, 342] on button "Save" at bounding box center [395, 342] width 152 height 33
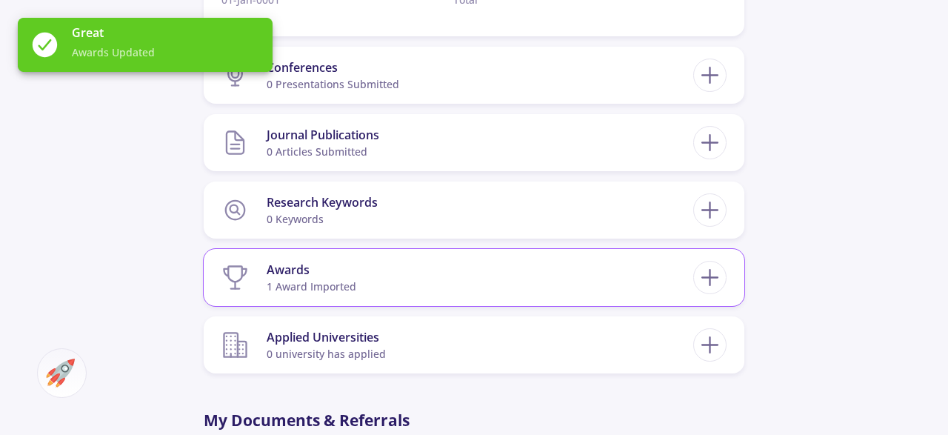
click at [420, 279] on section "Awards 1 award imported" at bounding box center [457, 277] width 472 height 45
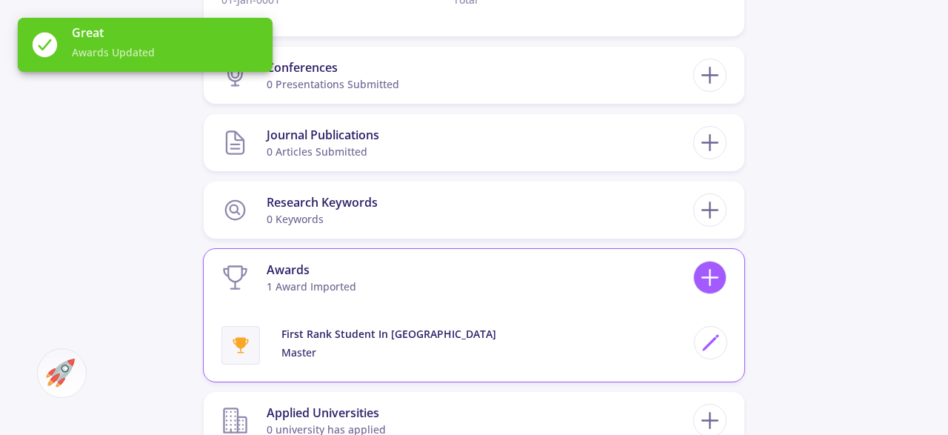
click at [713, 276] on icon at bounding box center [709, 277] width 27 height 27
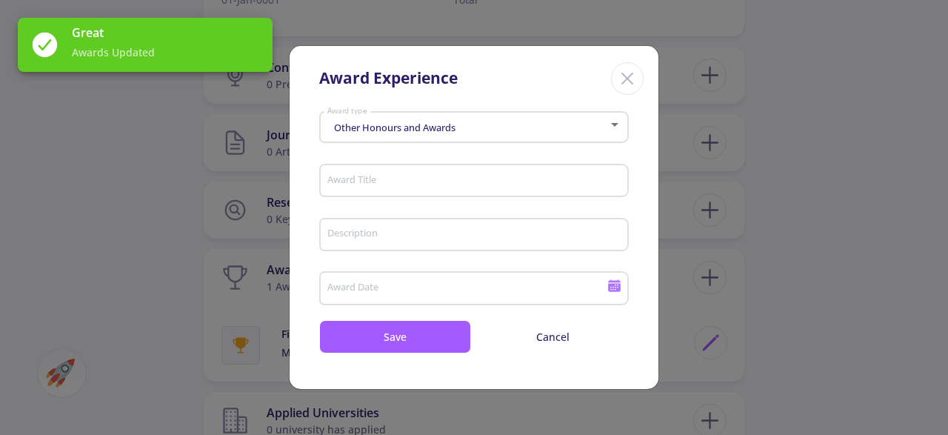
click at [432, 123] on span "Other Honours and Awards" at bounding box center [392, 127] width 125 height 13
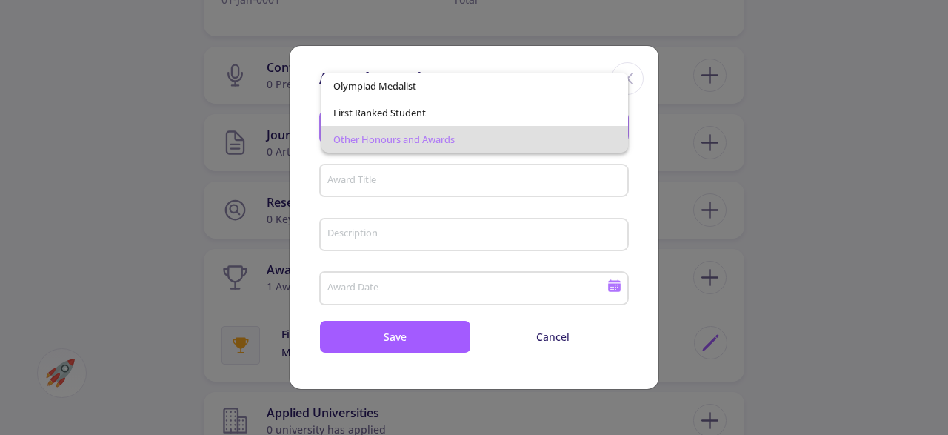
click at [449, 175] on div at bounding box center [474, 217] width 948 height 435
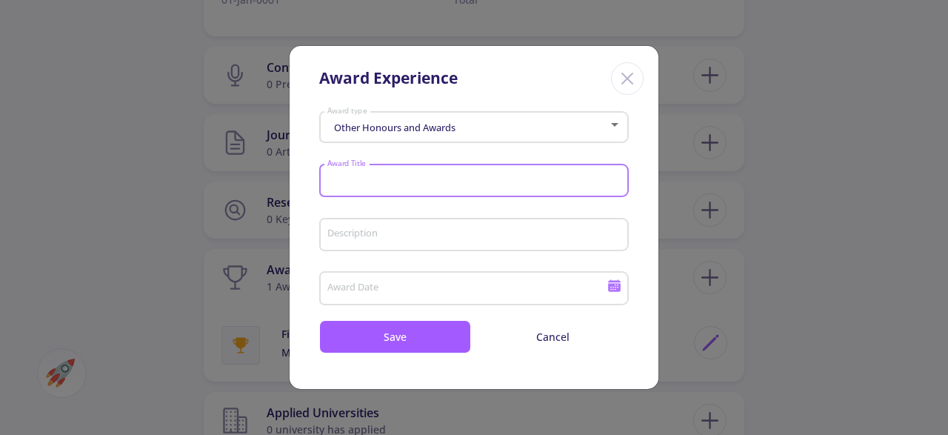
click at [452, 185] on input "Award Title" at bounding box center [475, 181] width 299 height 13
click at [426, 178] on input "national concre" at bounding box center [475, 181] width 299 height 13
drag, startPoint x: 412, startPoint y: 182, endPoint x: 310, endPoint y: 196, distance: 103.1
click at [326, 188] on input "national concre" at bounding box center [475, 181] width 299 height 13
type input "3rd place"
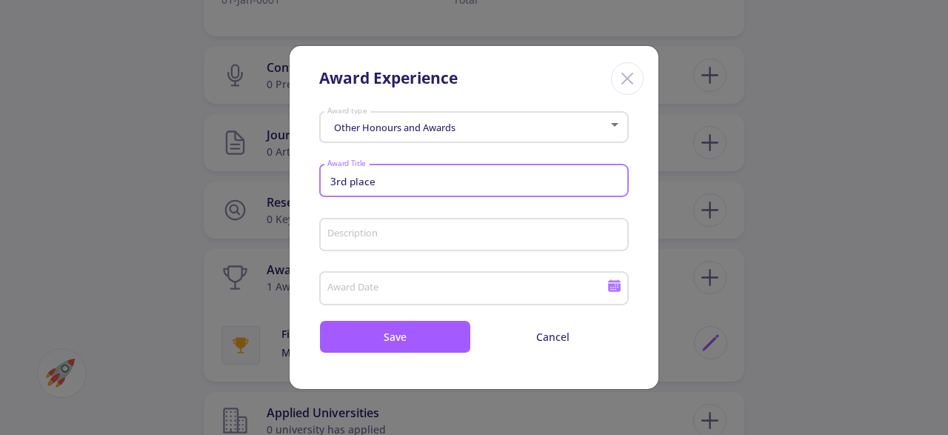
click at [389, 238] on input "Description" at bounding box center [475, 235] width 299 height 13
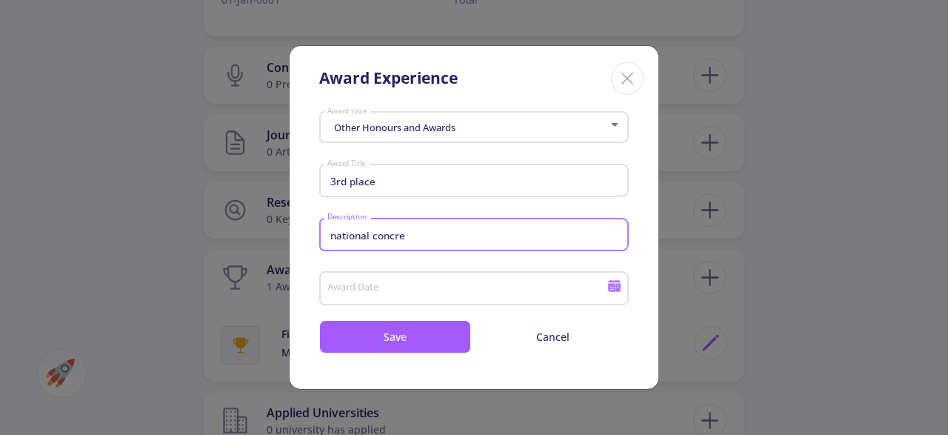
type input "national concre"
click at [609, 291] on icon at bounding box center [614, 288] width 13 height 8
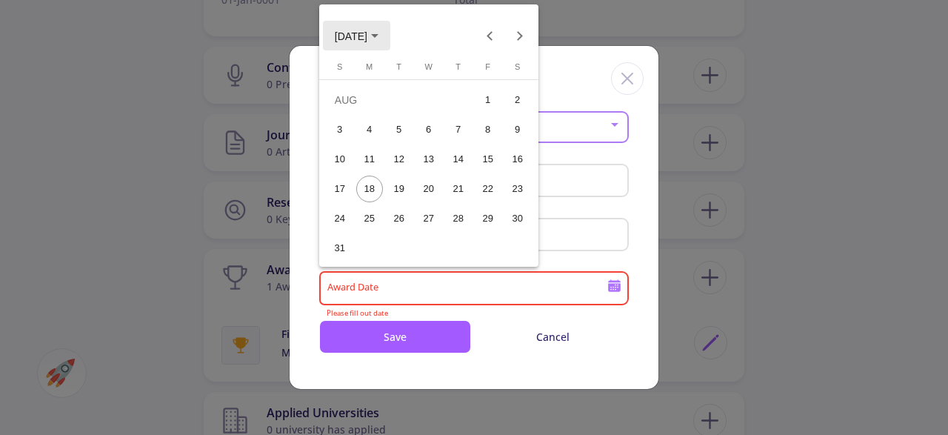
click at [370, 45] on button "[DATE]" at bounding box center [356, 36] width 67 height 30
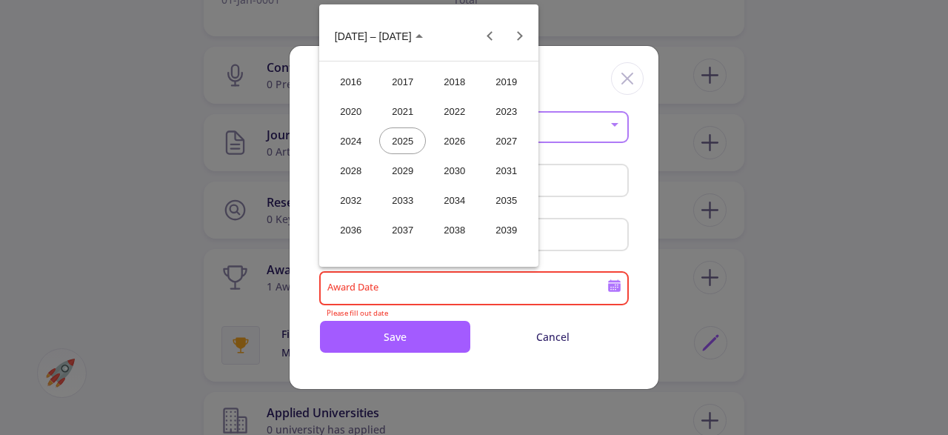
click at [414, 113] on div "2021" at bounding box center [402, 111] width 47 height 27
click at [510, 138] on div "AUG" at bounding box center [506, 140] width 47 height 27
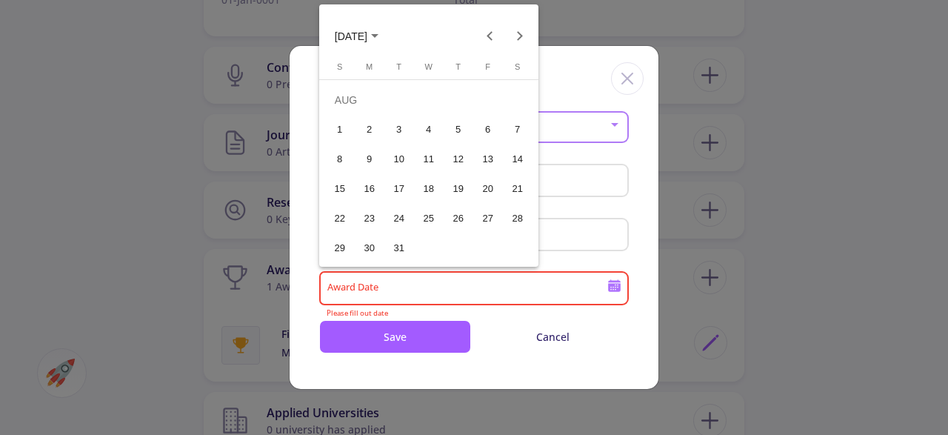
click at [378, 161] on div "9" at bounding box center [369, 159] width 27 height 27
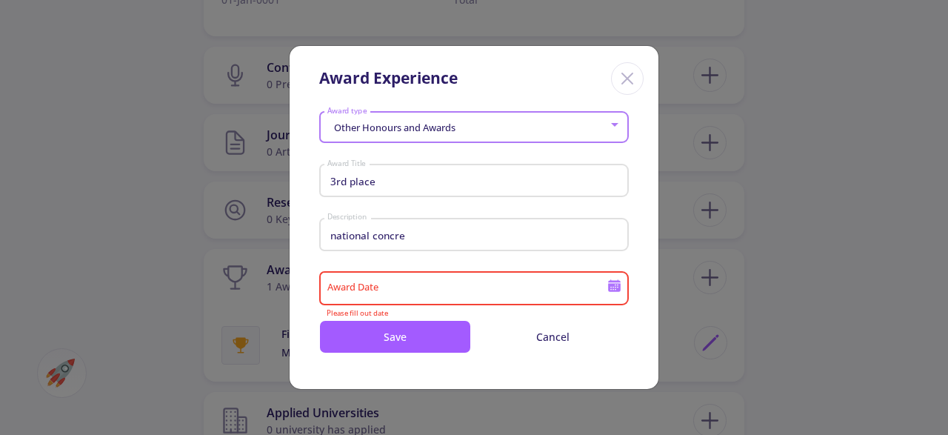
type input "[DATE]"
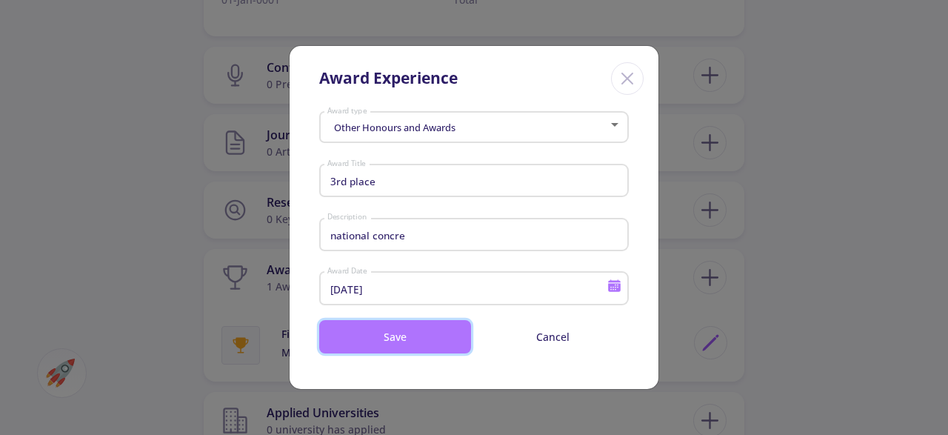
click at [393, 343] on button "Save" at bounding box center [395, 336] width 152 height 33
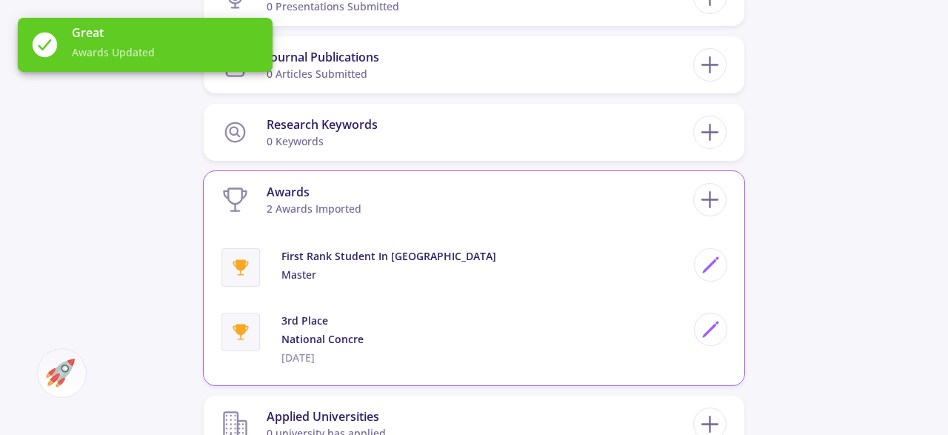
scroll to position [1386, 0]
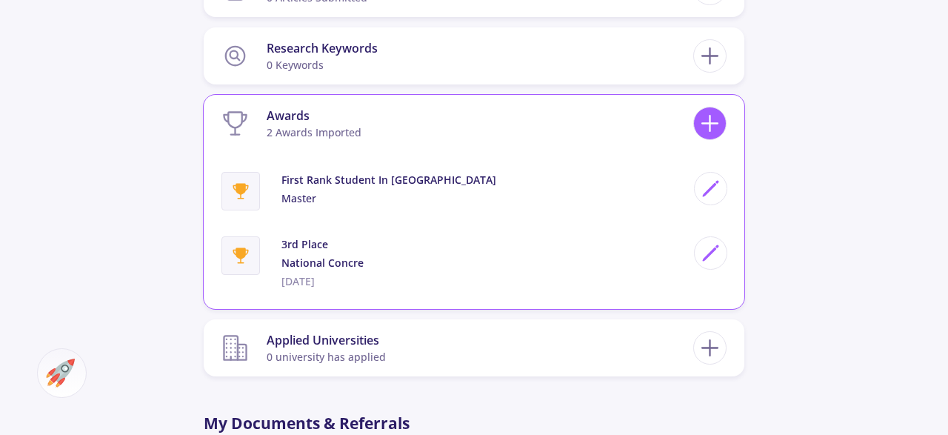
click at [711, 124] on line at bounding box center [710, 124] width 16 height 0
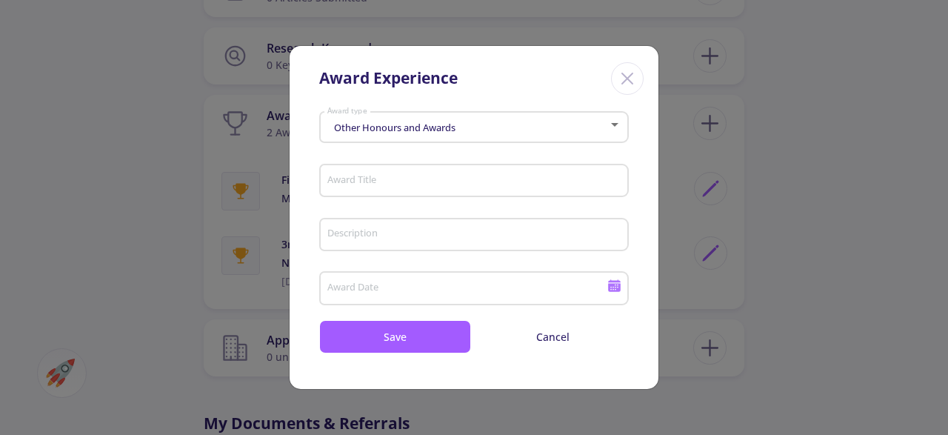
click at [452, 179] on input "Award Title" at bounding box center [475, 181] width 299 height 13
type input "university spor"
click at [463, 292] on input "Award Date" at bounding box center [468, 288] width 285 height 13
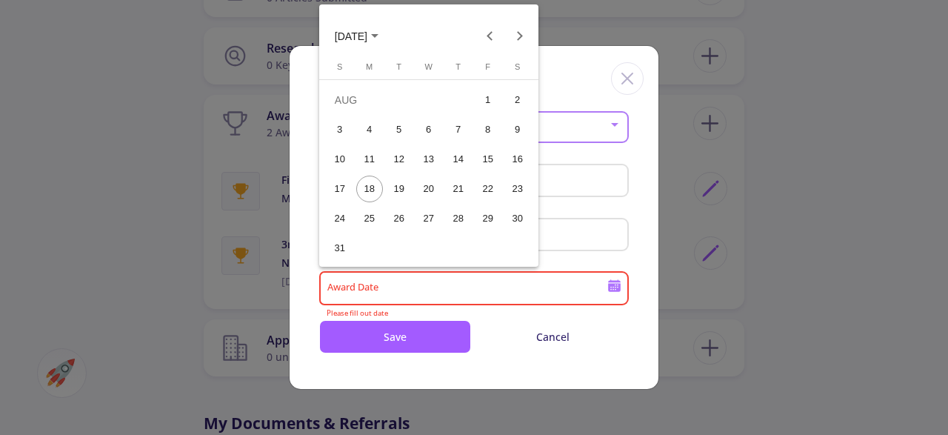
click at [357, 38] on span "[DATE]" at bounding box center [351, 36] width 33 height 12
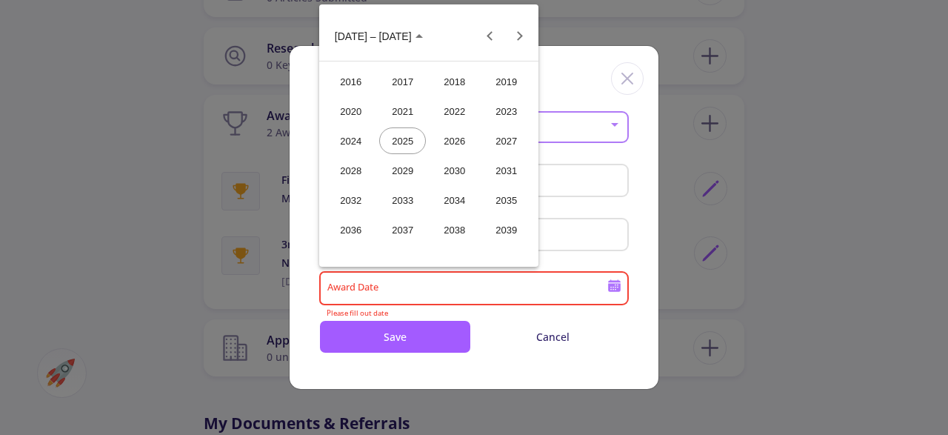
click at [341, 142] on div "2024" at bounding box center [350, 140] width 47 height 27
click at [338, 147] on div "MAY" at bounding box center [350, 140] width 47 height 27
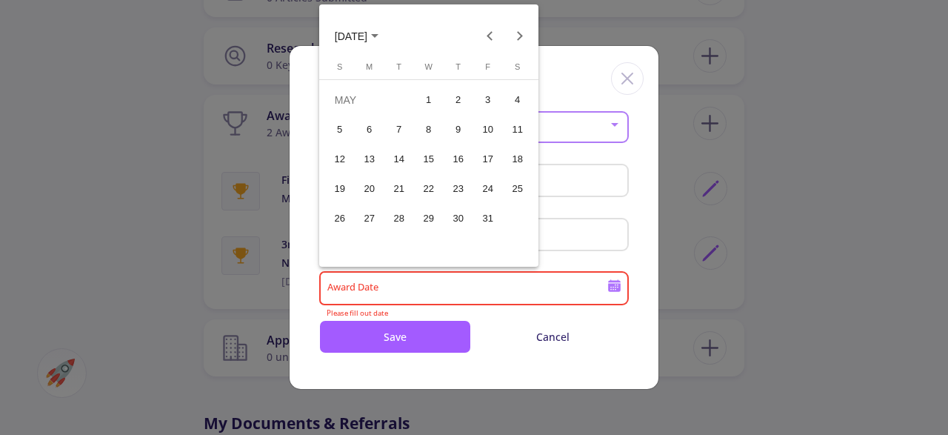
click at [402, 158] on div "14" at bounding box center [399, 159] width 27 height 27
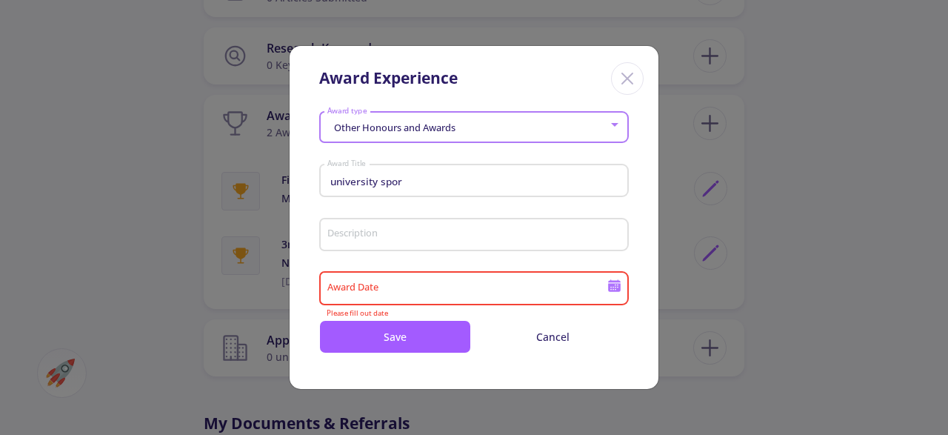
type input "[DATE]"
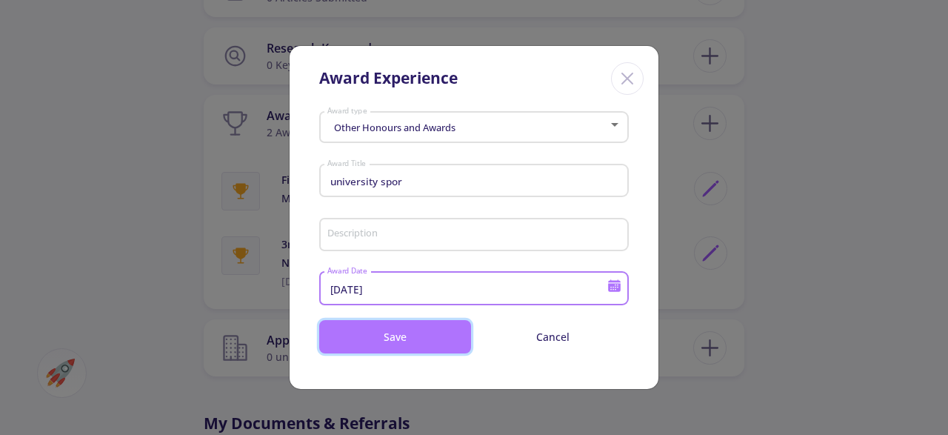
click at [404, 328] on button "Save" at bounding box center [395, 336] width 152 height 33
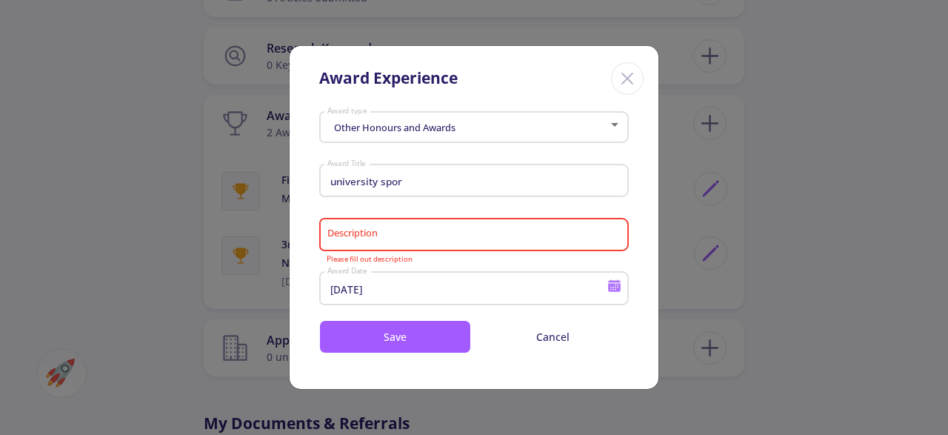
click at [480, 238] on input "Description" at bounding box center [475, 235] width 299 height 13
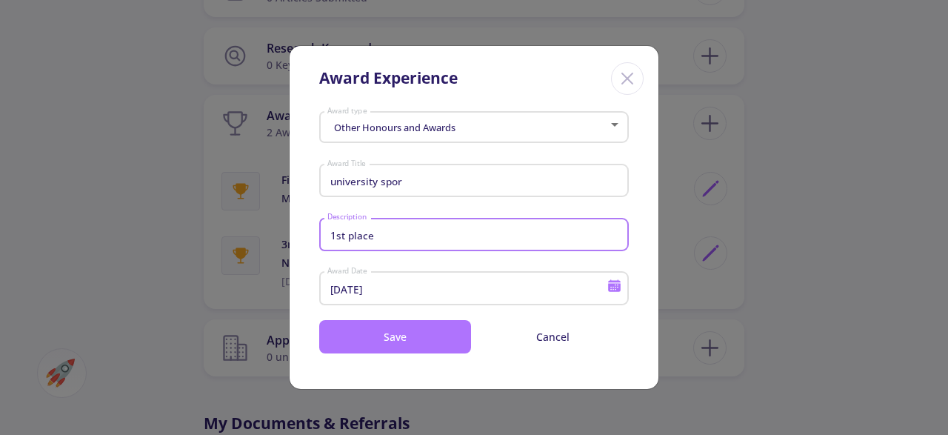
type input "1st place"
click at [393, 349] on button "Save" at bounding box center [395, 336] width 152 height 33
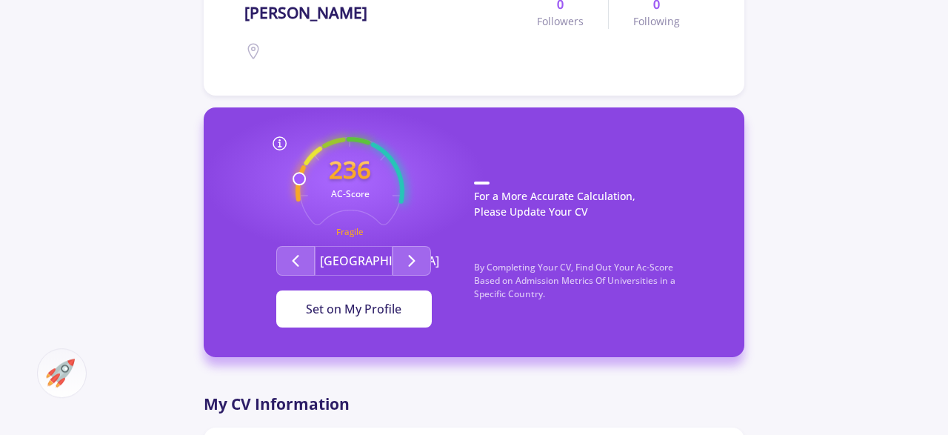
scroll to position [308, 0]
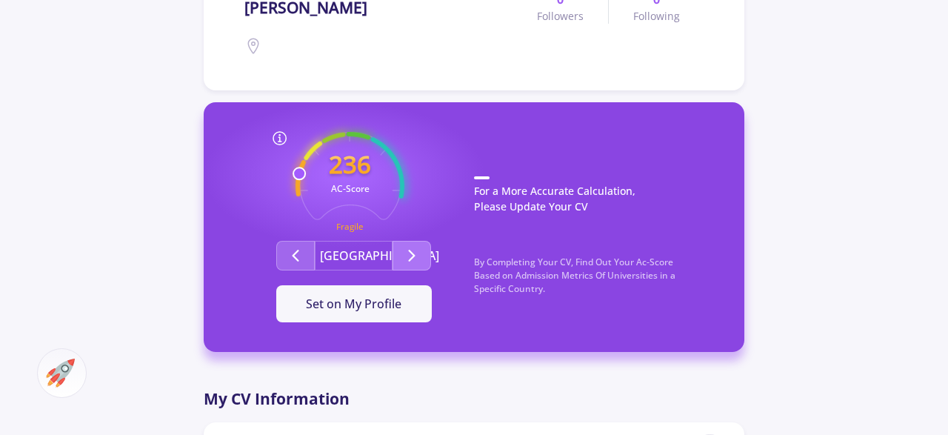
click at [405, 253] on icon "Second group" at bounding box center [412, 256] width 18 height 18
click at [403, 255] on icon "Second group" at bounding box center [412, 256] width 18 height 18
click at [300, 249] on icon "Second group" at bounding box center [296, 256] width 18 height 18
click at [299, 249] on icon "Second group" at bounding box center [296, 256] width 18 height 18
click at [357, 320] on button "Set on My Profile" at bounding box center [353, 303] width 155 height 37
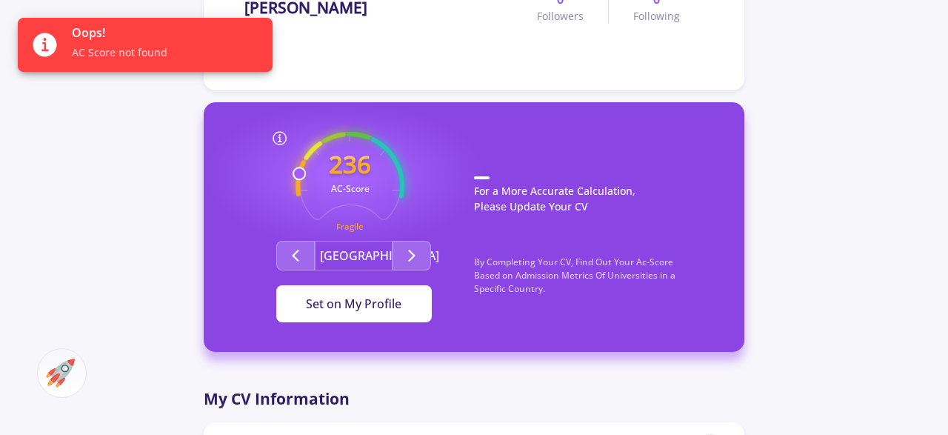
click at [330, 306] on span "Set on My Profile" at bounding box center [354, 303] width 96 height 16
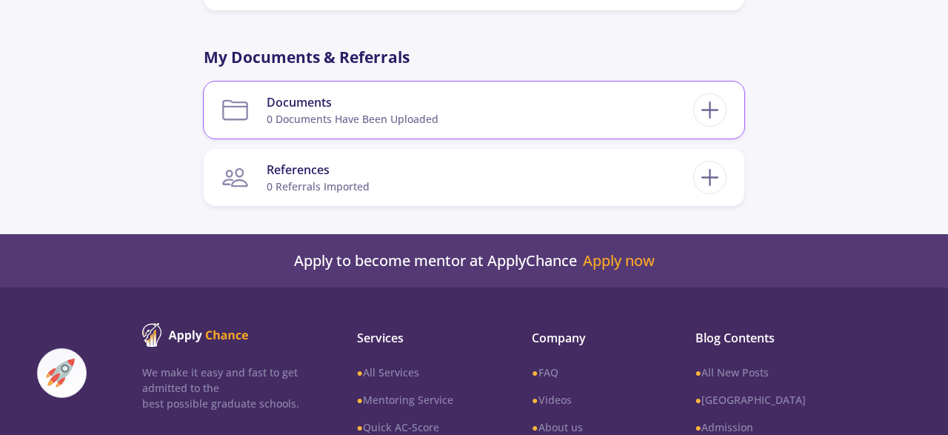
scroll to position [1848, 0]
